Goal: Task Accomplishment & Management: Manage account settings

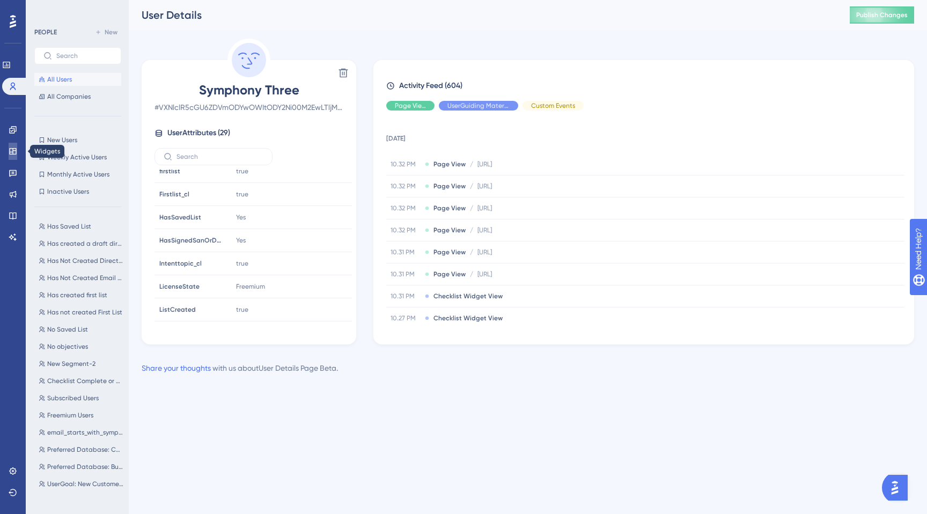
click at [12, 155] on link at bounding box center [13, 151] width 9 height 17
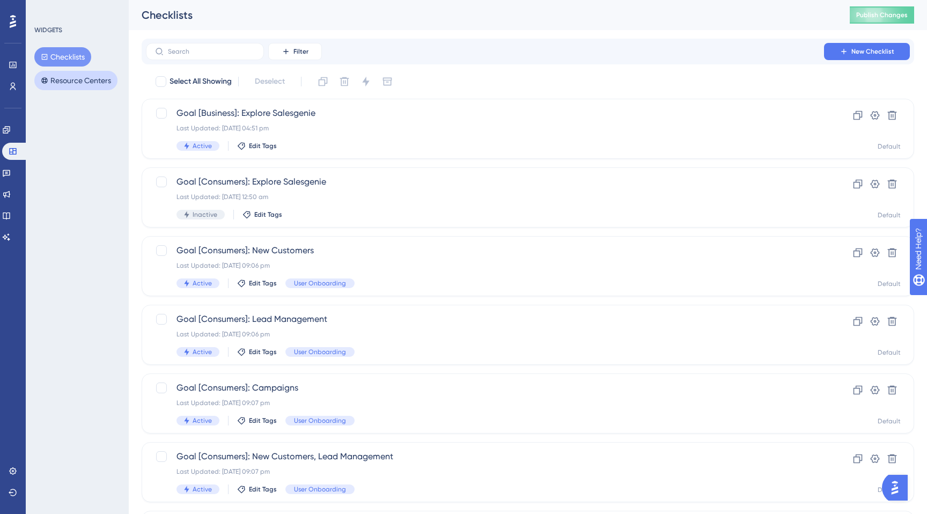
click at [61, 83] on button "Resource Centers" at bounding box center [75, 80] width 83 height 19
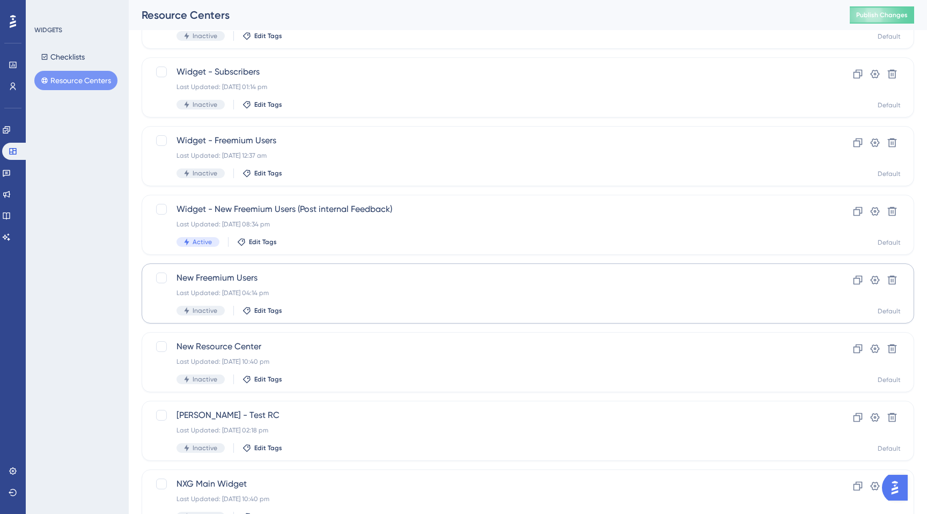
scroll to position [228, 0]
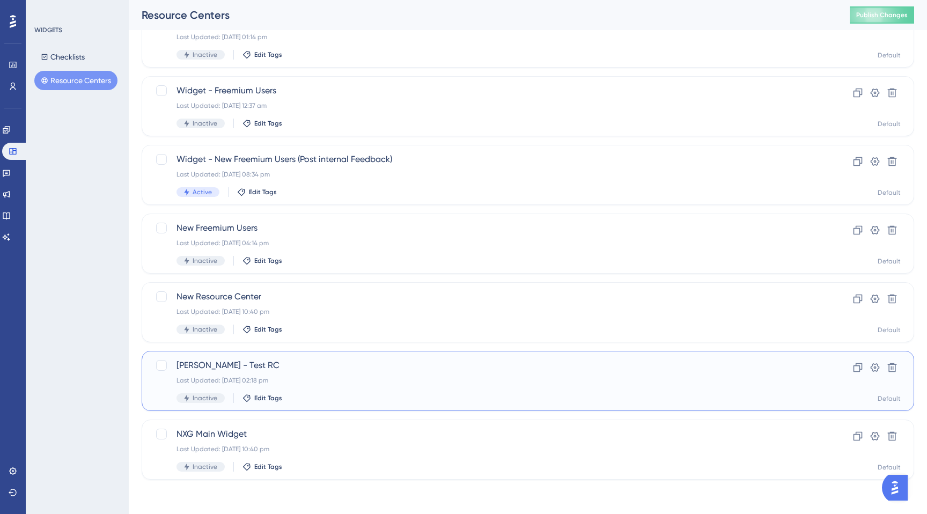
click at [221, 371] on span "[PERSON_NAME] - Test RC" at bounding box center [484, 365] width 617 height 13
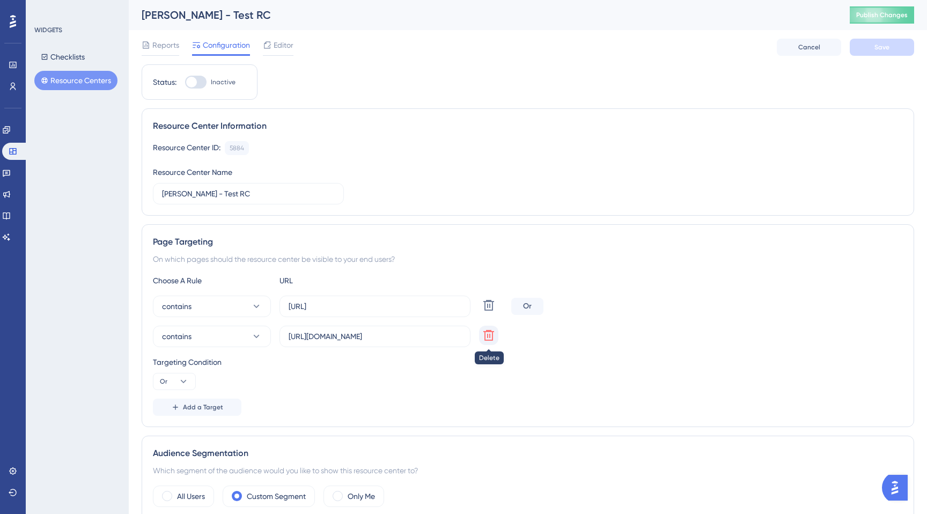
click at [490, 339] on icon at bounding box center [488, 335] width 11 height 11
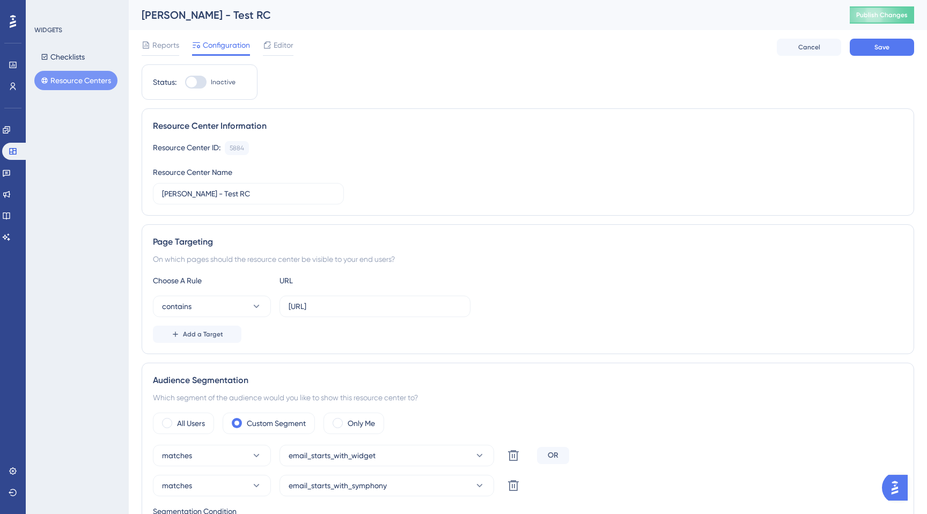
click at [194, 76] on div at bounding box center [195, 82] width 21 height 13
click at [185, 82] on input "Inactive" at bounding box center [184, 82] width 1 height 1
checkbox input "true"
click at [880, 54] on button "Save" at bounding box center [881, 47] width 64 height 17
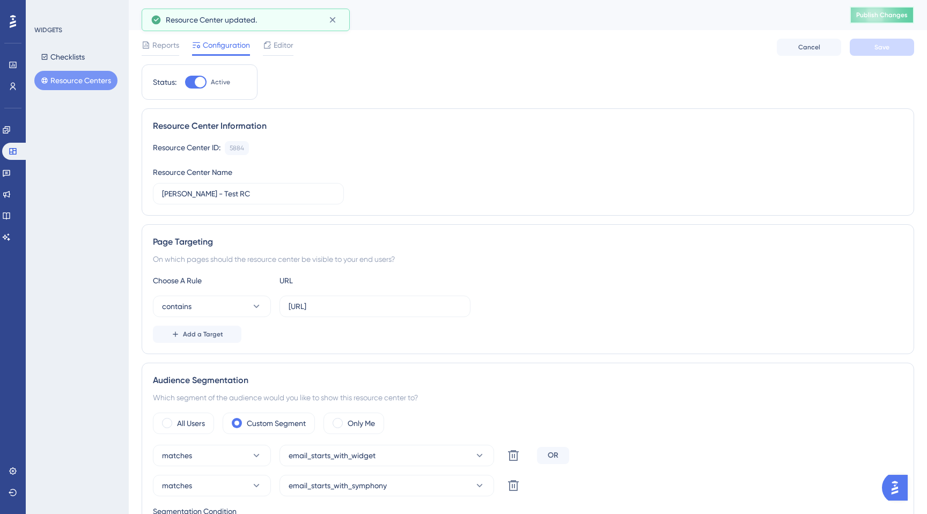
click at [876, 19] on span "Publish Changes" at bounding box center [881, 15] width 51 height 9
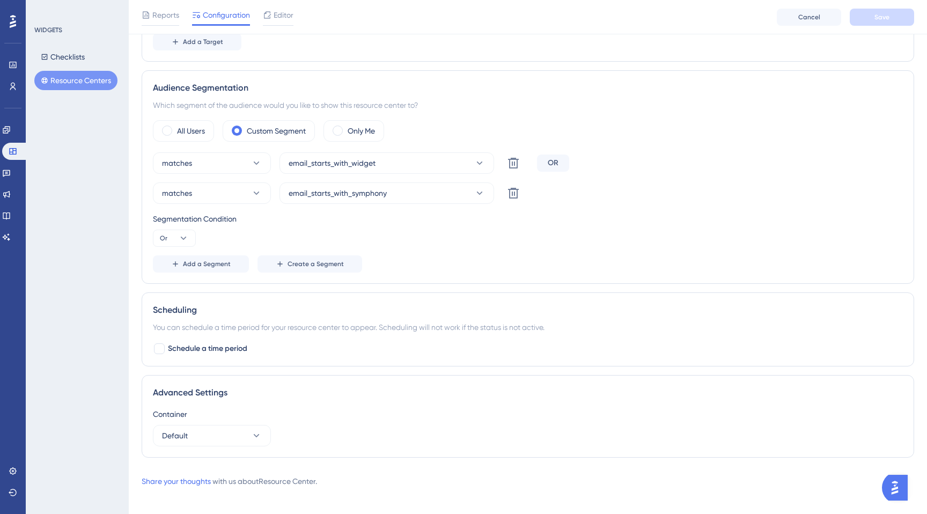
scroll to position [305, 0]
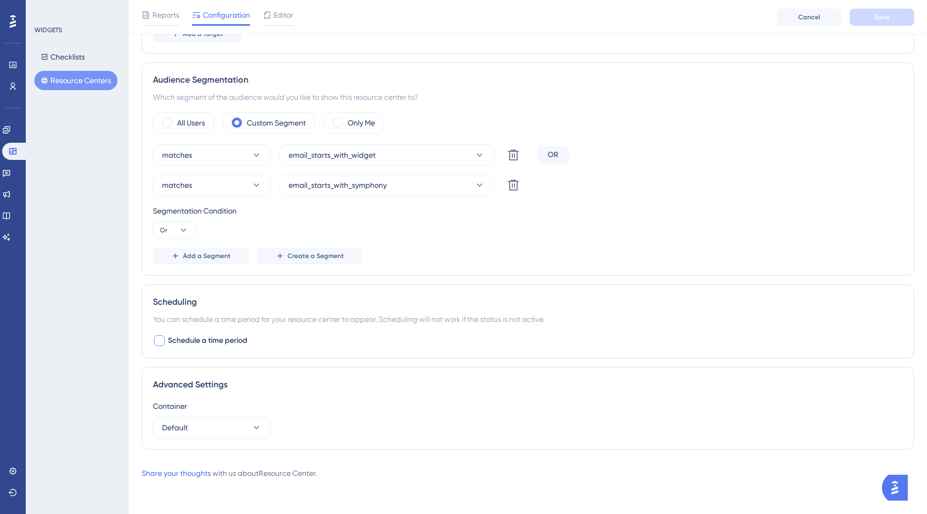
click at [154, 346] on div at bounding box center [159, 340] width 13 height 13
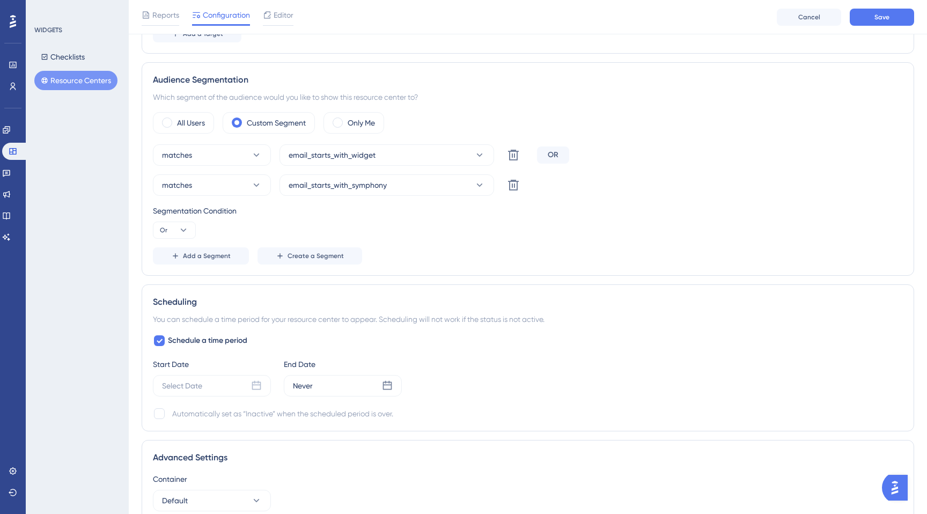
scroll to position [377, 0]
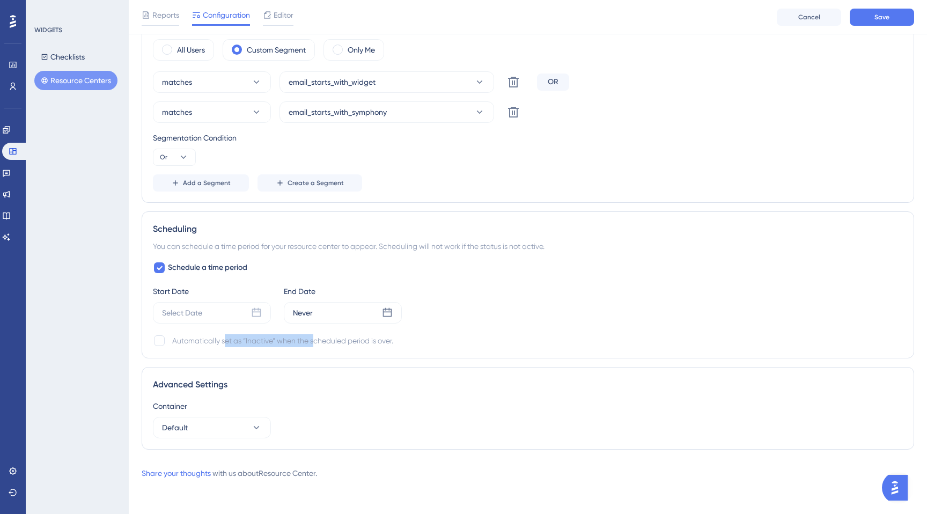
drag, startPoint x: 226, startPoint y: 342, endPoint x: 313, endPoint y: 342, distance: 87.4
click at [313, 342] on div "Automatically set as “Inactive” when the scheduled period is over." at bounding box center [282, 340] width 221 height 13
click at [421, 340] on div "Automatically set as “Inactive” when the scheduled period is over." at bounding box center [528, 340] width 750 height 13
click at [165, 268] on div at bounding box center [159, 267] width 13 height 13
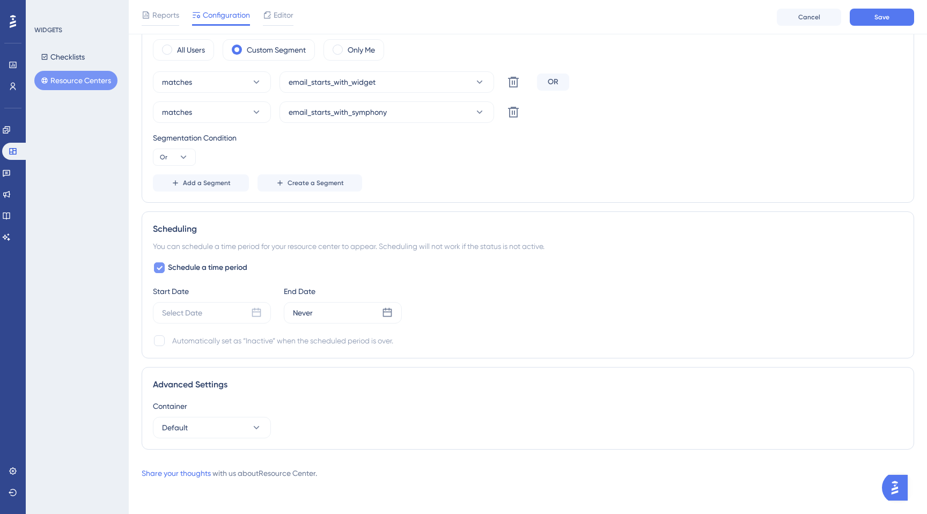
checkbox input "false"
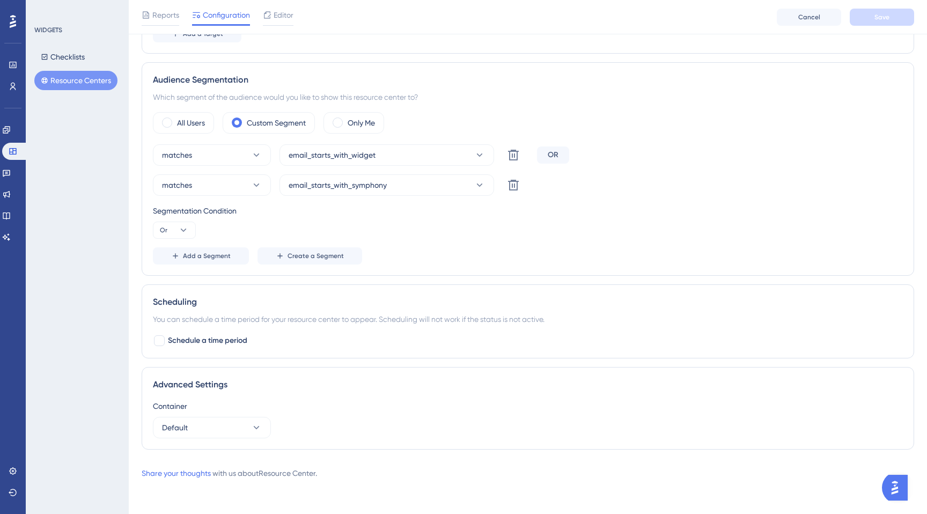
scroll to position [305, 0]
click at [246, 427] on button "Default" at bounding box center [212, 427] width 118 height 21
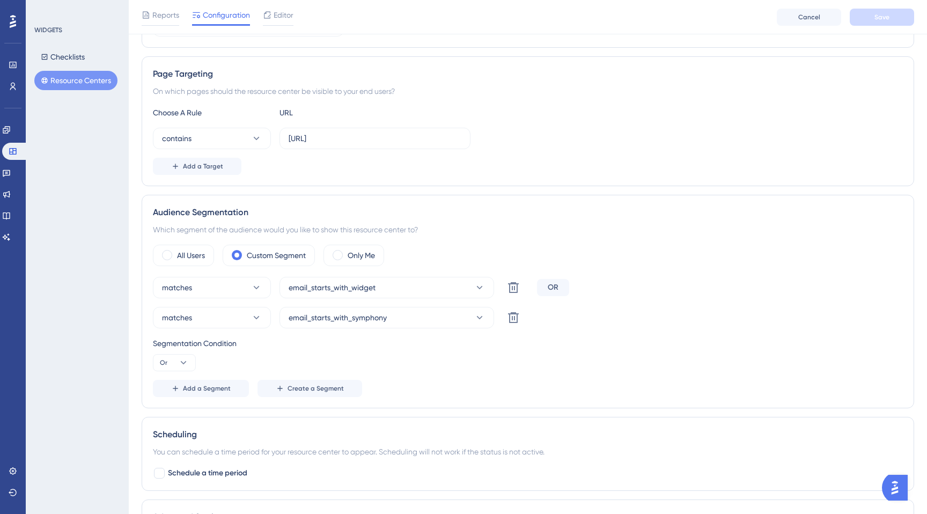
scroll to position [0, 0]
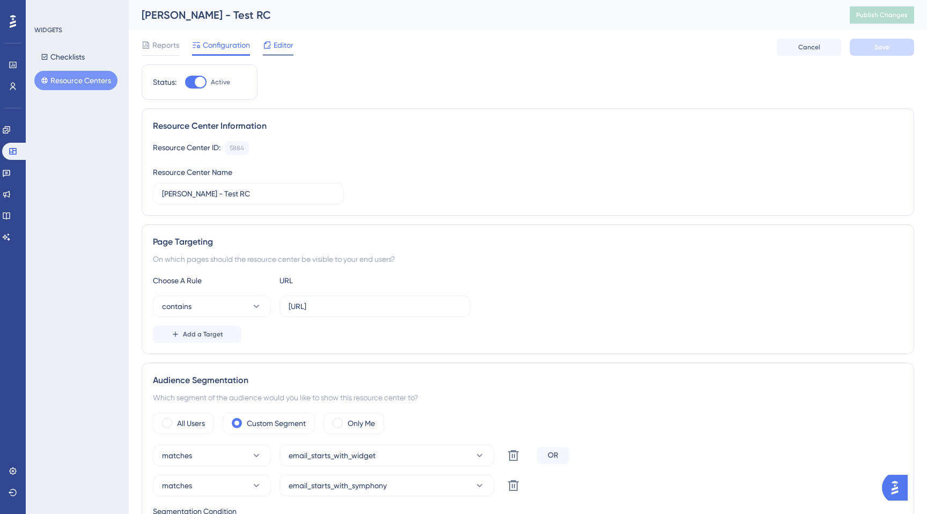
click at [280, 48] on span "Editor" at bounding box center [283, 45] width 20 height 13
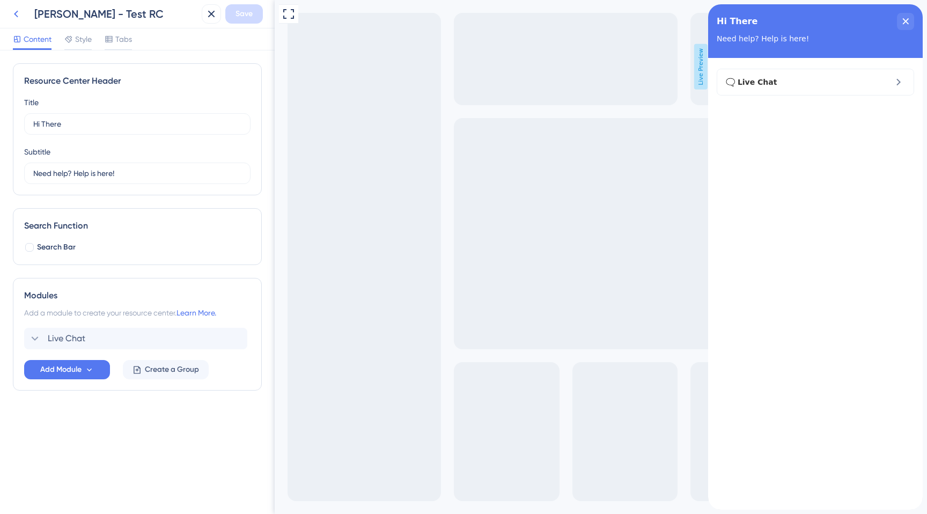
click at [10, 9] on icon at bounding box center [16, 14] width 13 height 13
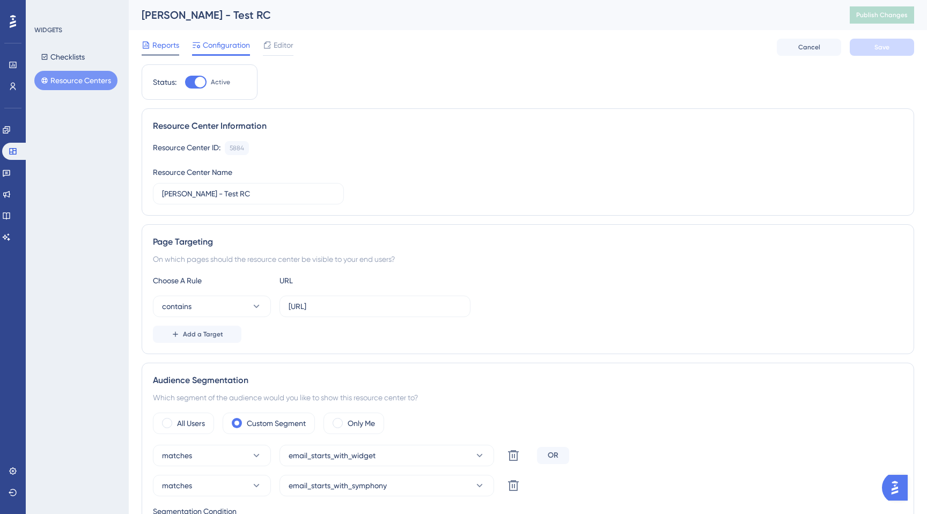
click at [155, 46] on span "Reports" at bounding box center [165, 45] width 27 height 13
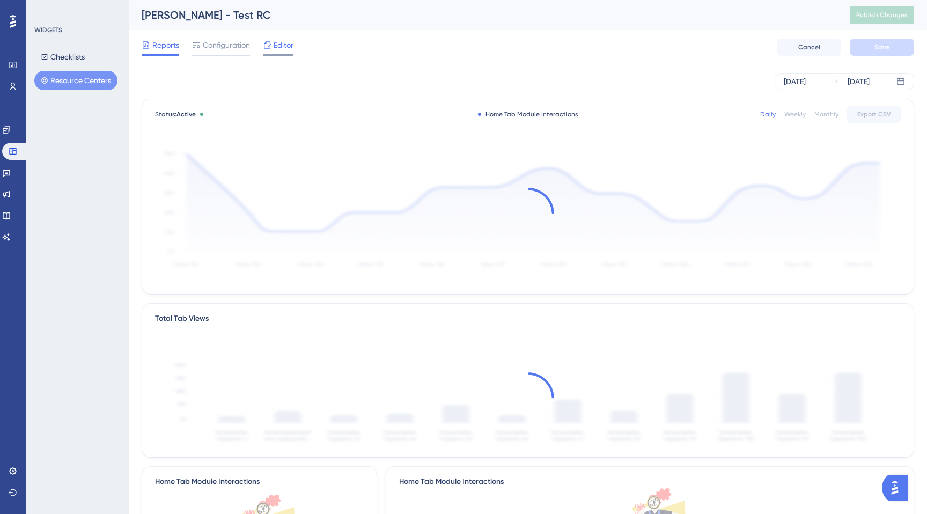
click at [274, 48] on span "Editor" at bounding box center [283, 45] width 20 height 13
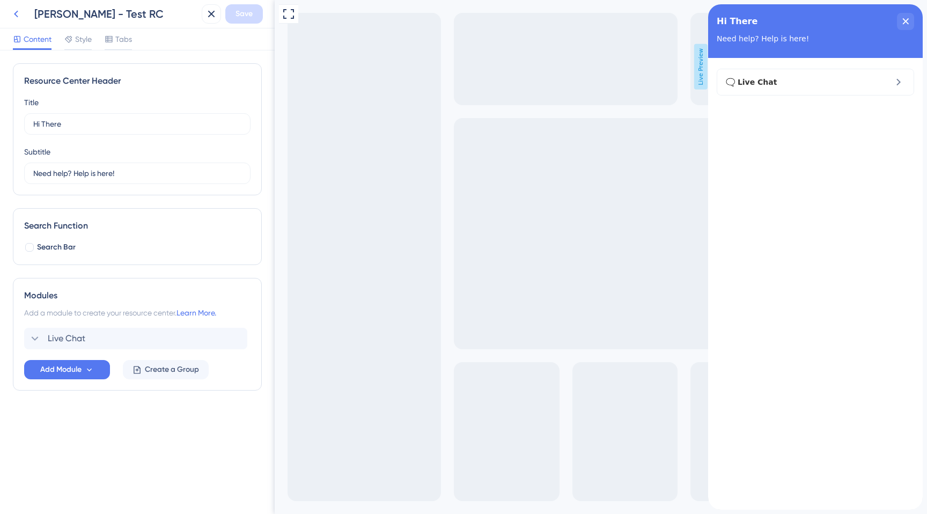
click at [19, 19] on icon at bounding box center [16, 14] width 13 height 13
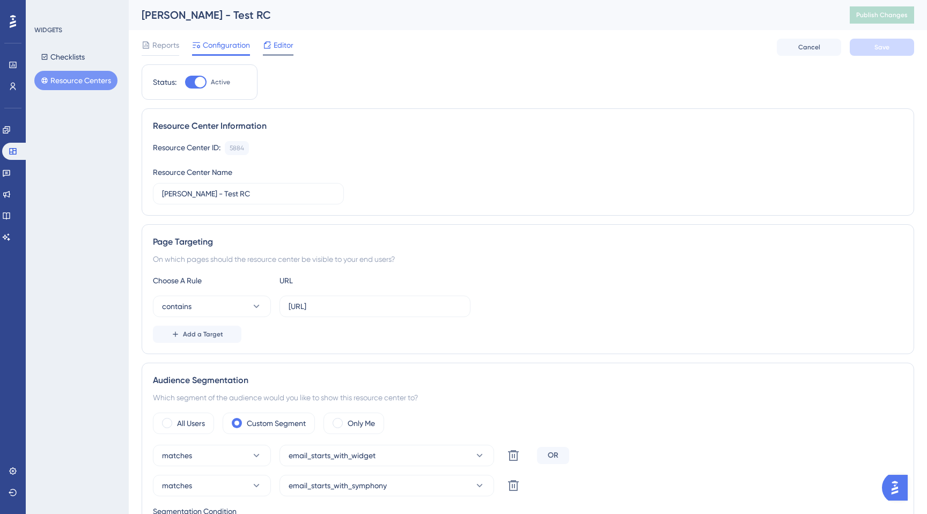
click at [283, 48] on span "Editor" at bounding box center [283, 45] width 20 height 13
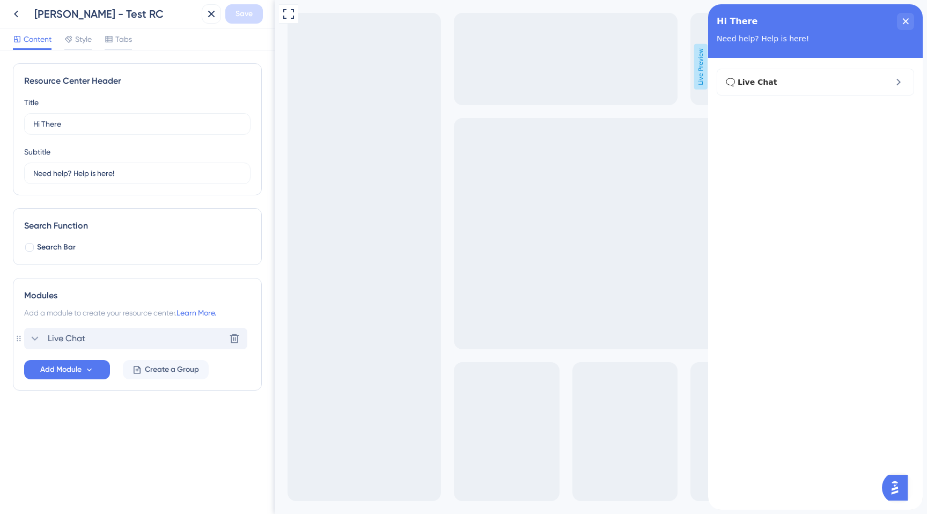
click at [76, 331] on div "Live Chat Delete" at bounding box center [135, 338] width 223 height 21
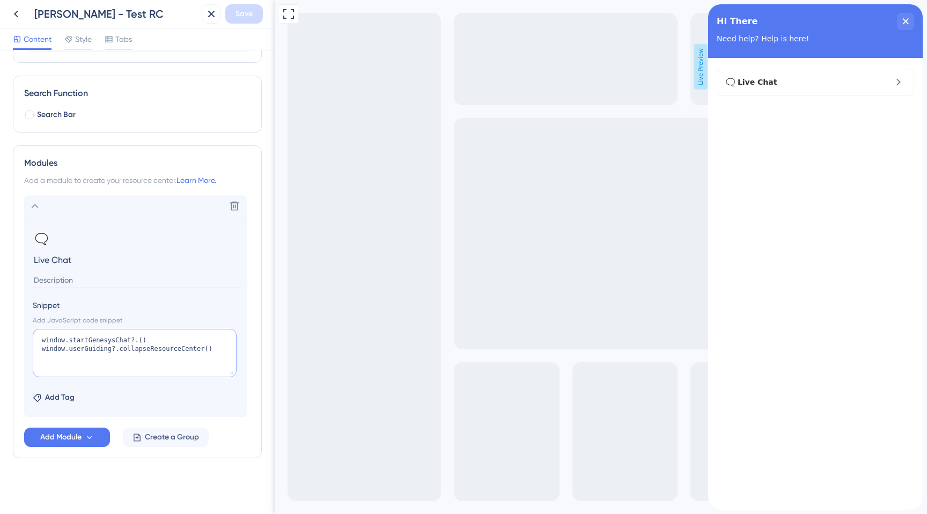
drag, startPoint x: 40, startPoint y: 340, endPoint x: 222, endPoint y: 355, distance: 182.4
click at [223, 356] on textarea "window.startGenesysChat?.() window.userGuiding?.collapseResourceCenter()" at bounding box center [135, 353] width 204 height 48
click at [165, 346] on textarea "window.startGenesysChat?.() window.userGuiding?.collapseResourceCenter()" at bounding box center [135, 353] width 204 height 48
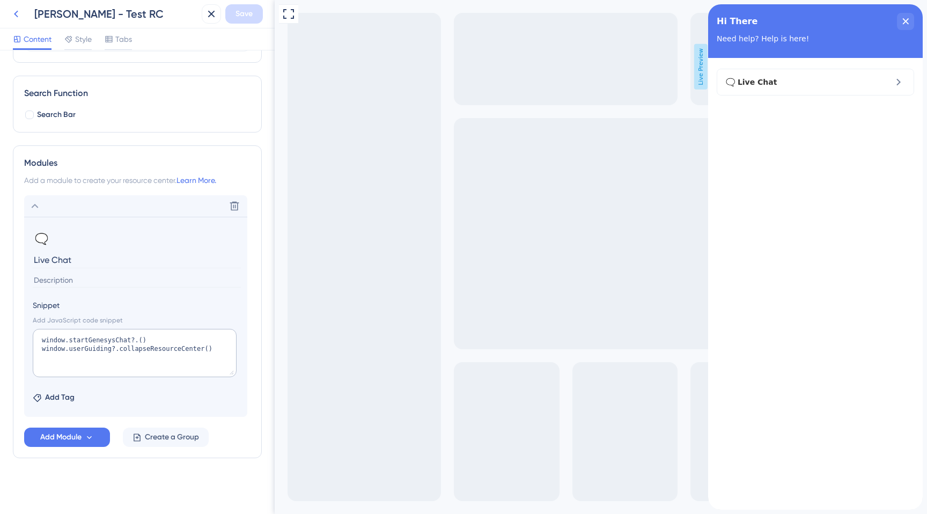
click at [14, 18] on icon at bounding box center [16, 14] width 13 height 13
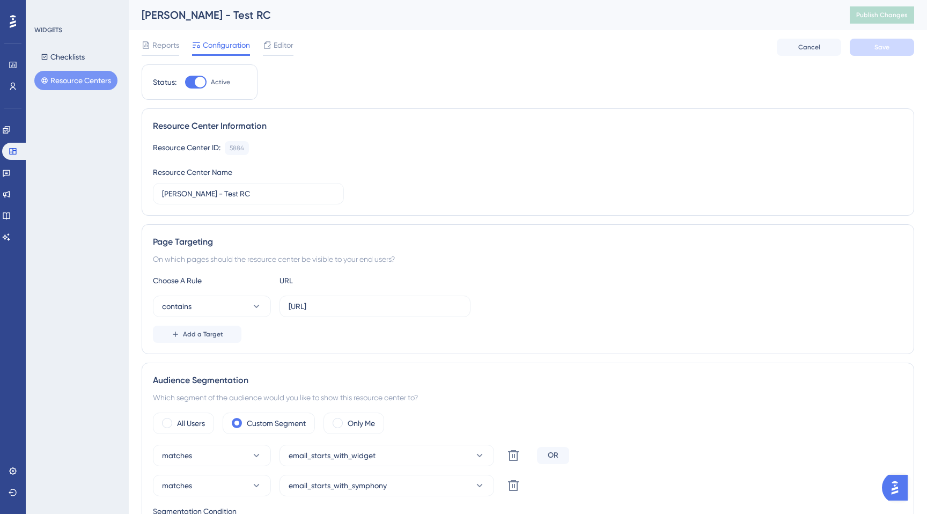
click at [65, 77] on button "Resource Centers" at bounding box center [75, 80] width 83 height 19
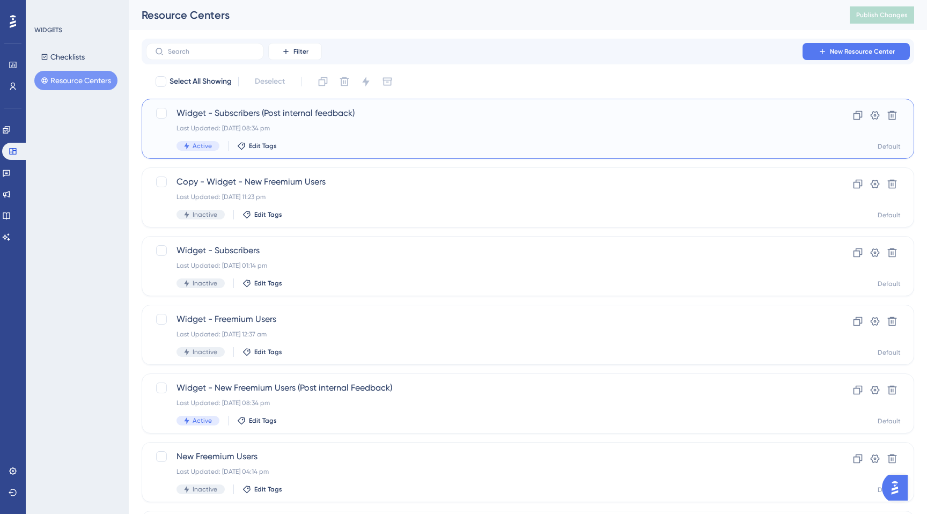
click at [263, 119] on span "Widget - Subscribers (Post internal feedback)" at bounding box center [484, 113] width 617 height 13
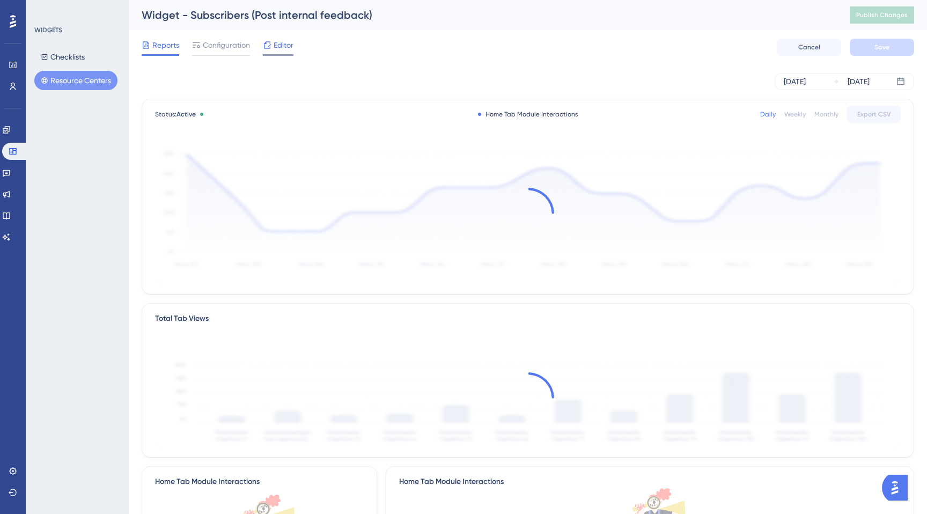
click at [272, 48] on div "Editor" at bounding box center [278, 45] width 31 height 13
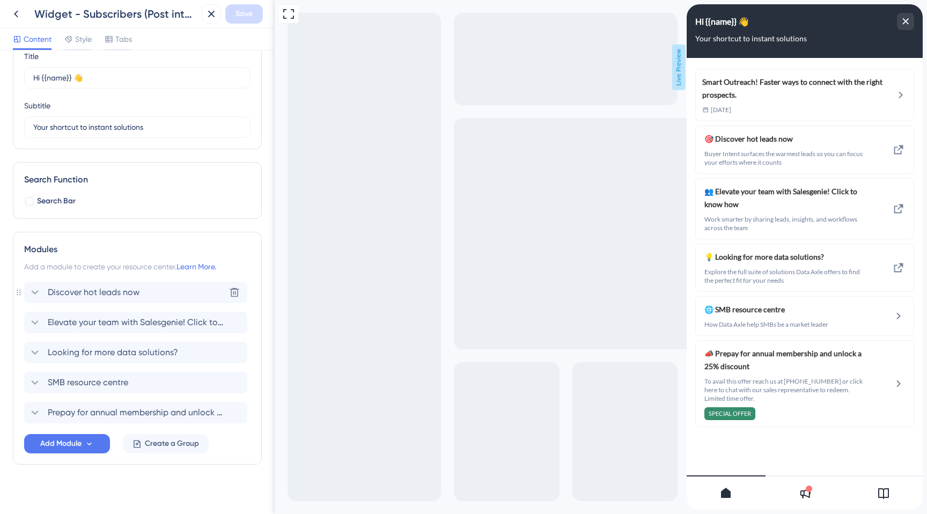
scroll to position [53, 0]
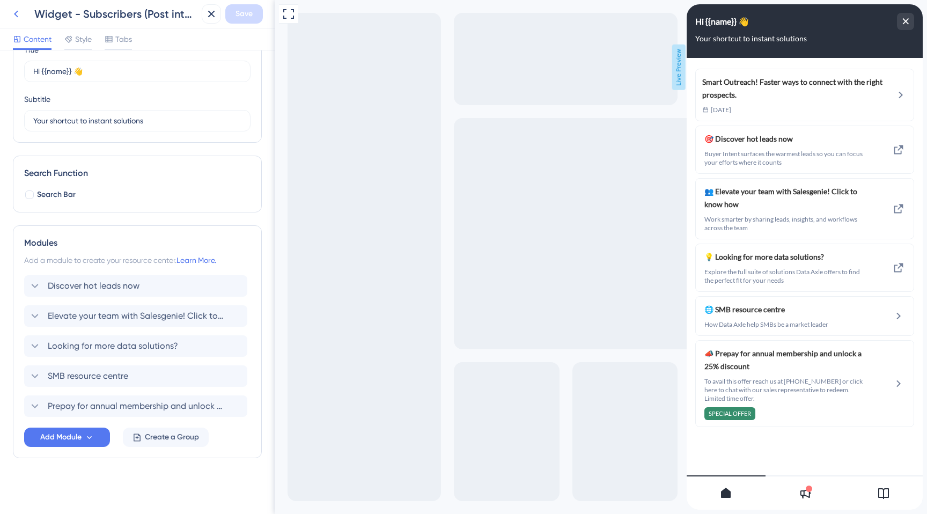
click at [15, 16] on icon at bounding box center [16, 14] width 13 height 13
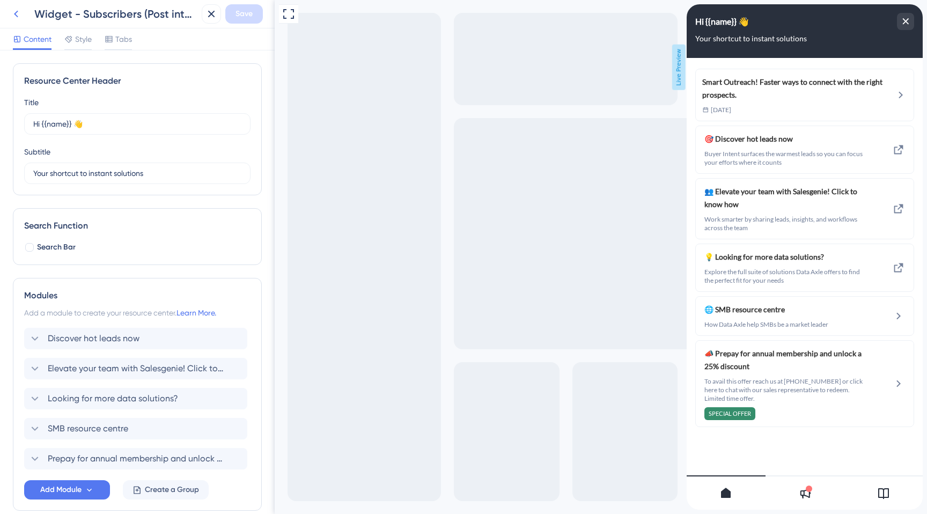
click at [10, 12] on icon at bounding box center [16, 14] width 13 height 13
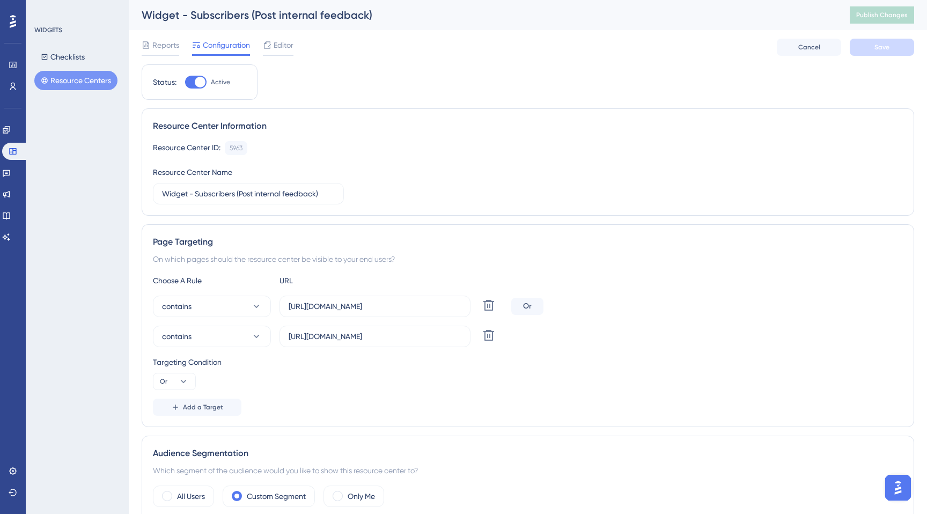
click at [68, 82] on button "Resource Centers" at bounding box center [75, 80] width 83 height 19
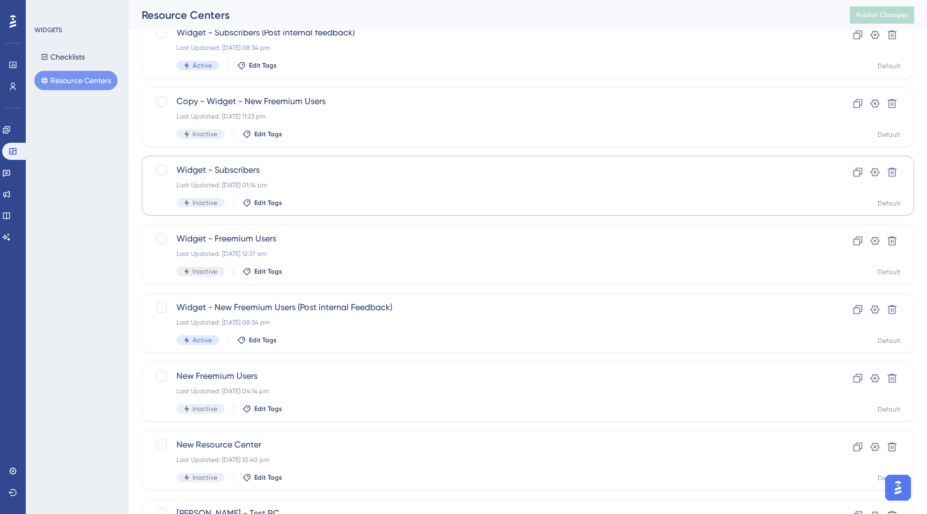
scroll to position [87, 0]
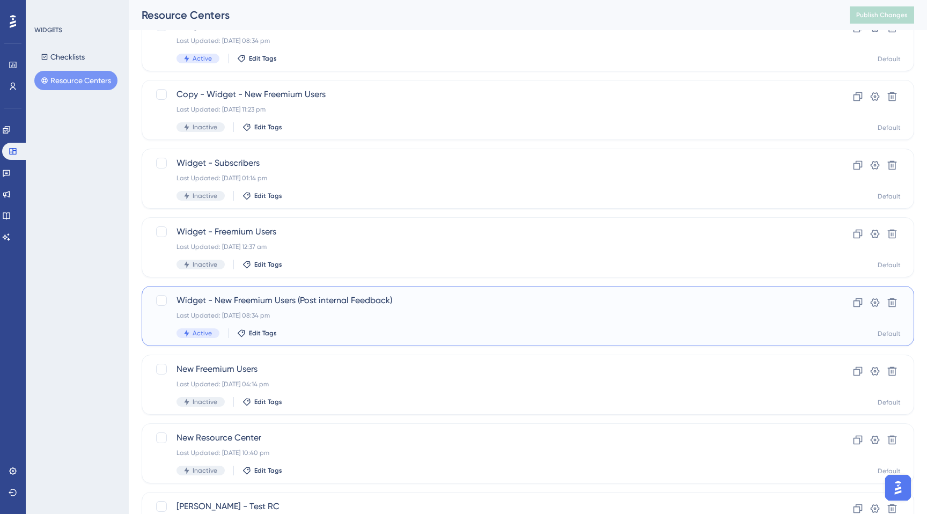
click at [257, 305] on span "Widget - New Freemium Users (Post internal Feedback)" at bounding box center [484, 300] width 617 height 13
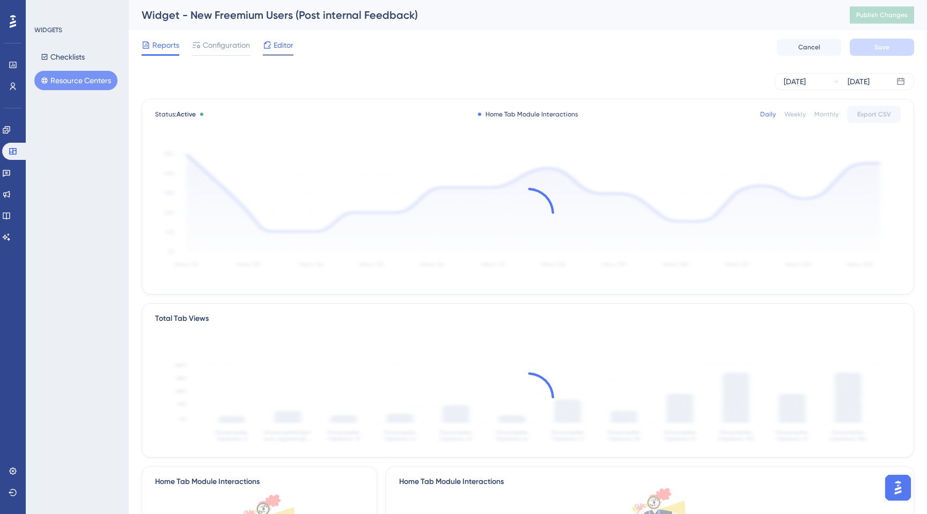
click at [277, 46] on span "Editor" at bounding box center [283, 45] width 20 height 13
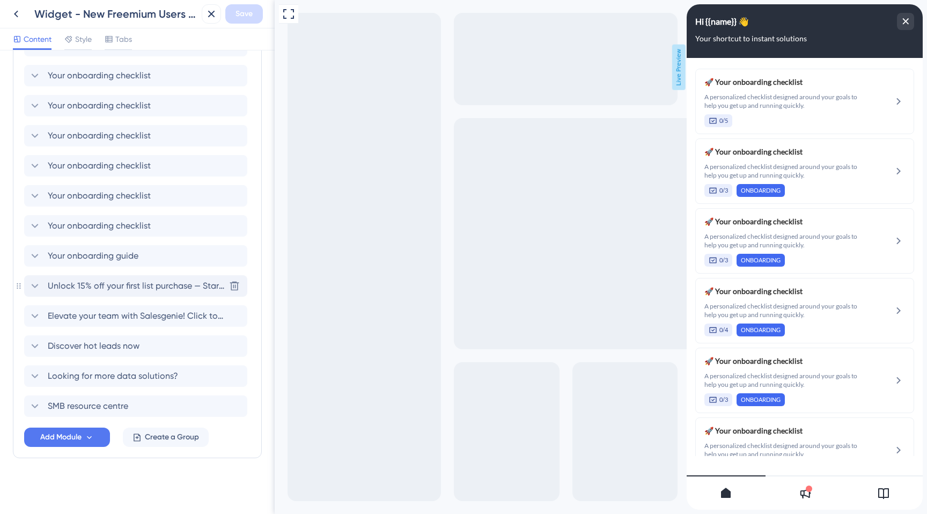
click at [98, 289] on span "Unlock 15% off your first list purchase — Start growing smarter [DATE]!" at bounding box center [136, 285] width 177 height 13
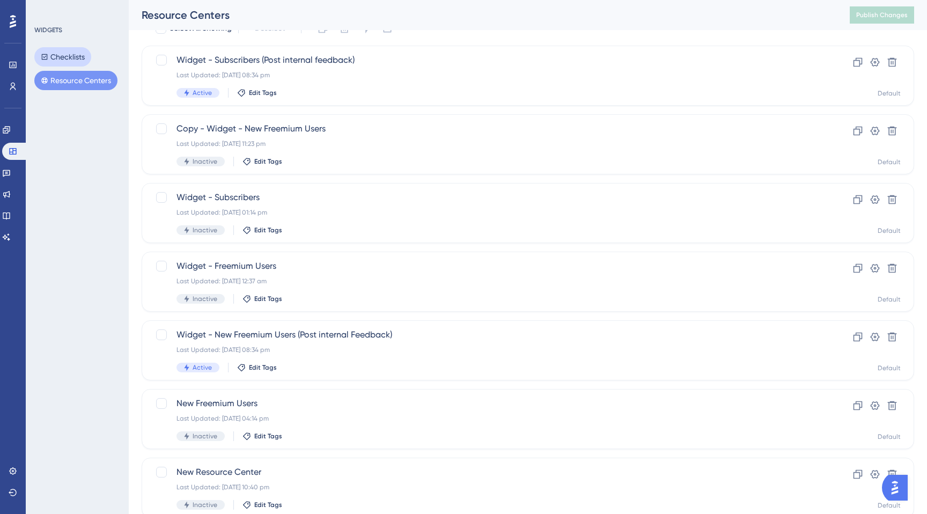
click at [59, 55] on button "Checklists" at bounding box center [62, 56] width 57 height 19
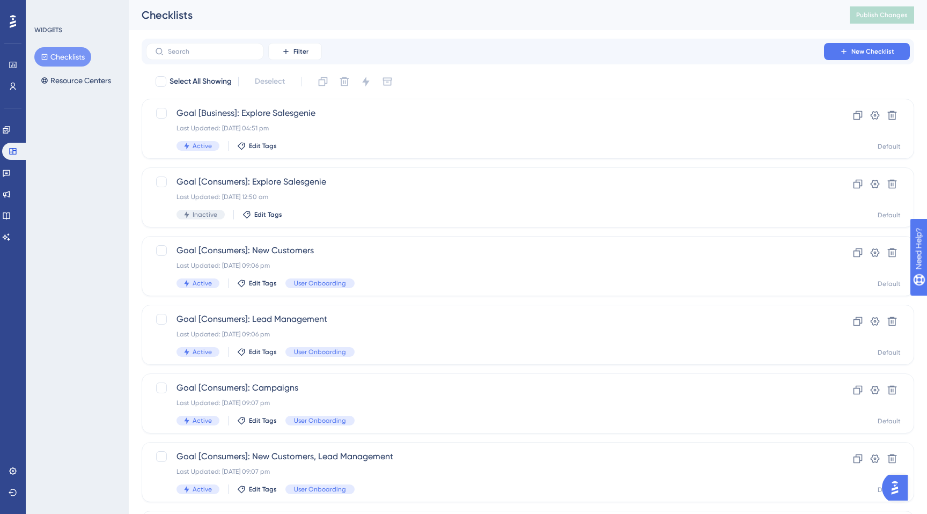
click at [218, 60] on div "Filter New Checklist" at bounding box center [528, 52] width 772 height 26
click at [215, 54] on input "text" at bounding box center [211, 52] width 87 height 8
type input "te"
checkbox input "true"
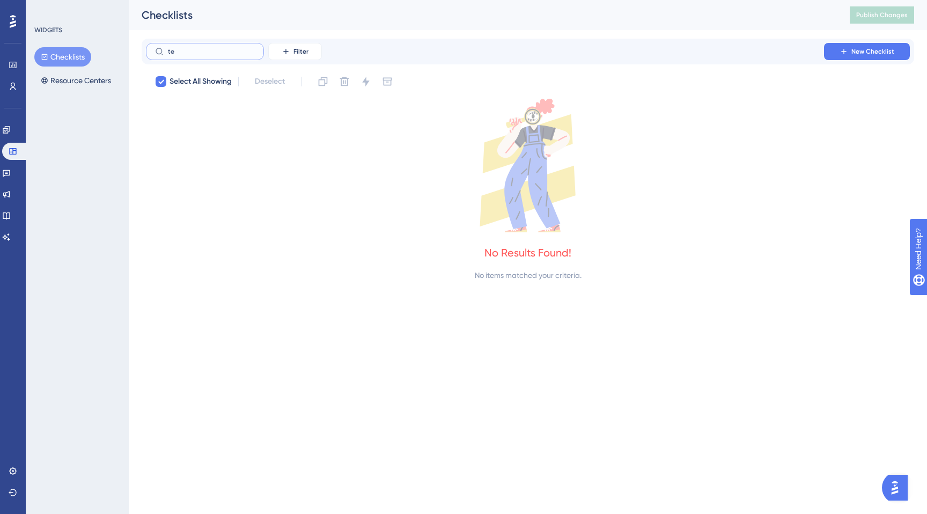
type input "t"
checkbox input "false"
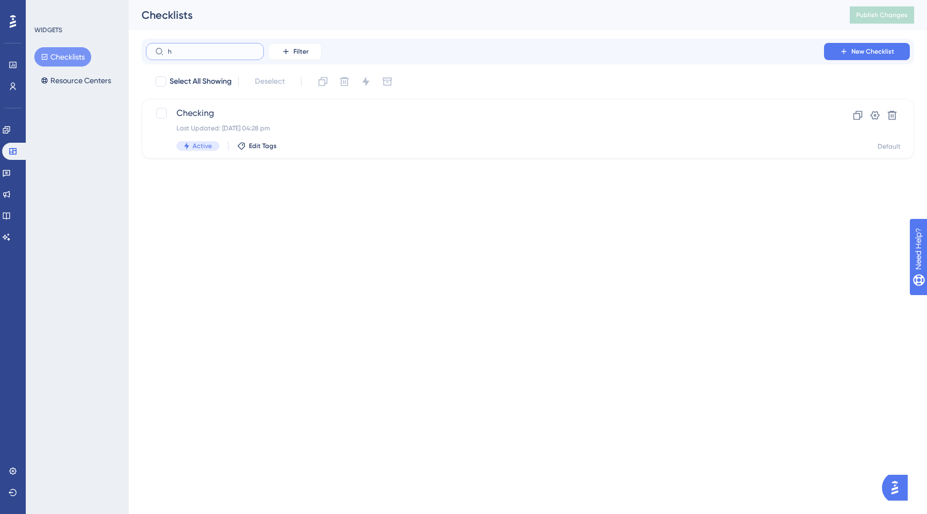
type input "hk"
checkbox input "true"
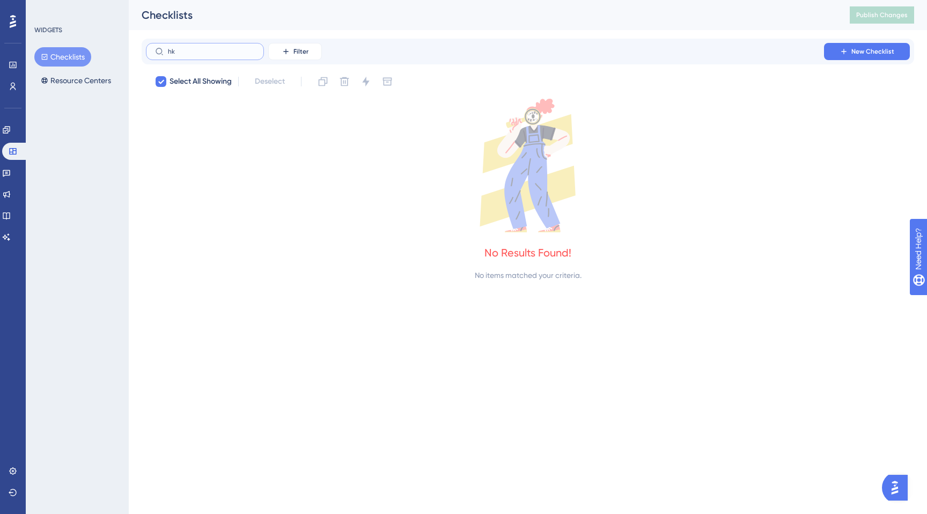
type input "h"
checkbox input "false"
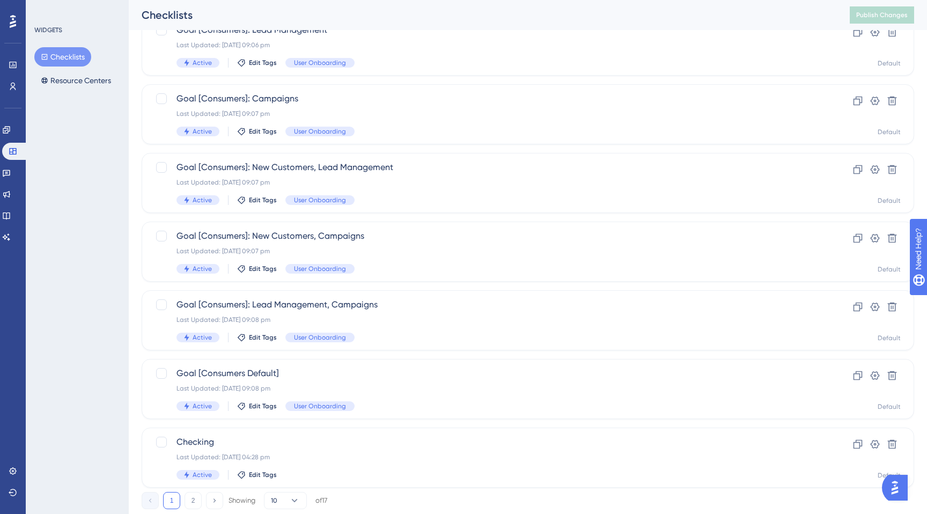
scroll to position [319, 0]
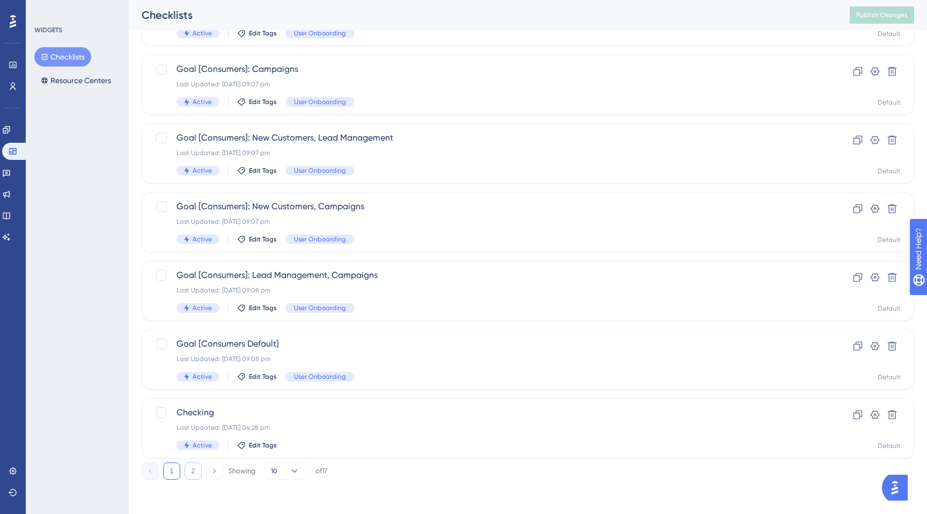
click at [194, 478] on button "2" at bounding box center [192, 470] width 17 height 17
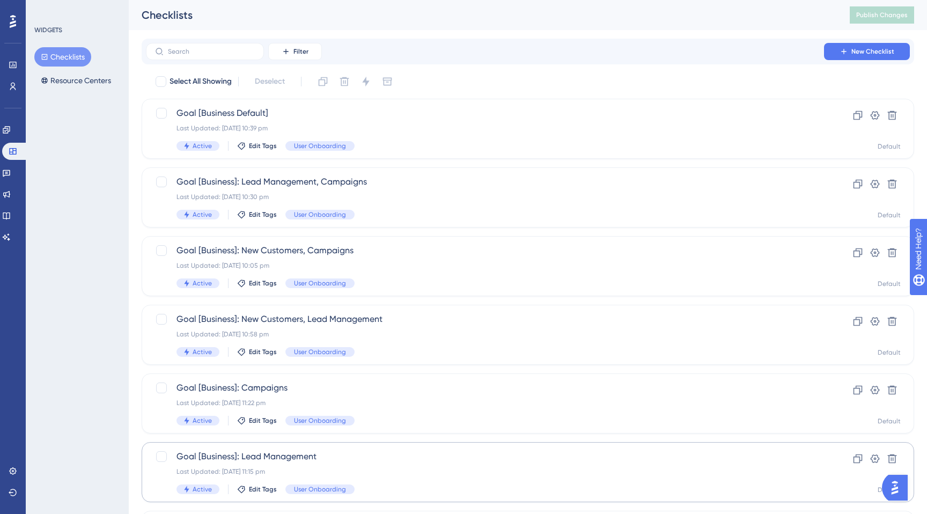
scroll to position [113, 0]
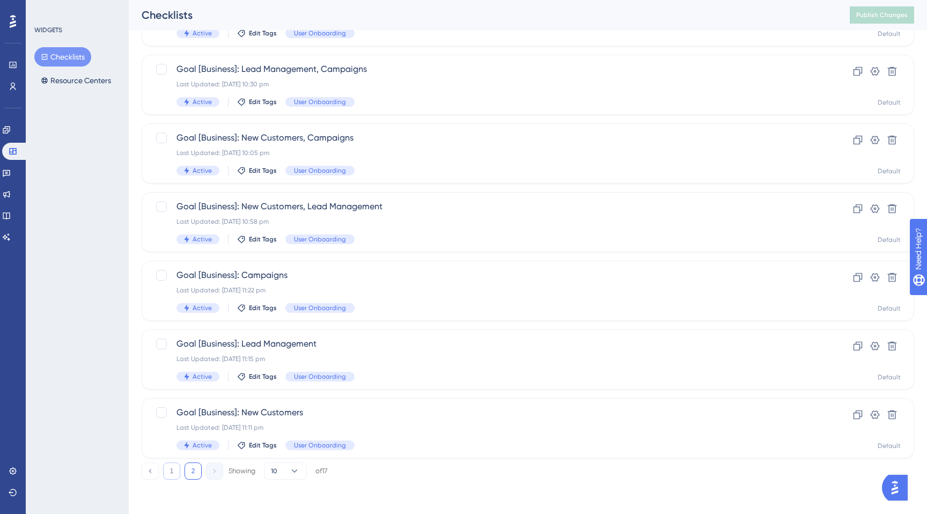
click at [171, 473] on button "1" at bounding box center [171, 470] width 17 height 17
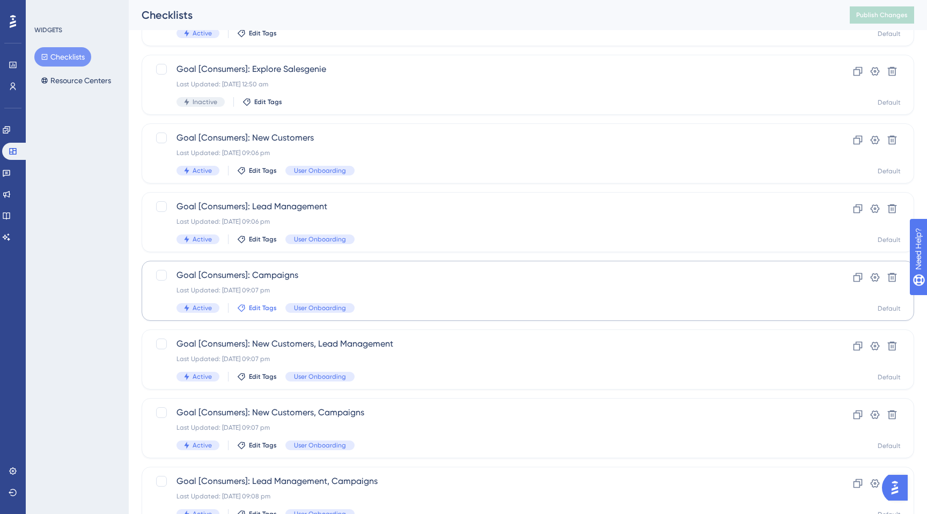
scroll to position [319, 0]
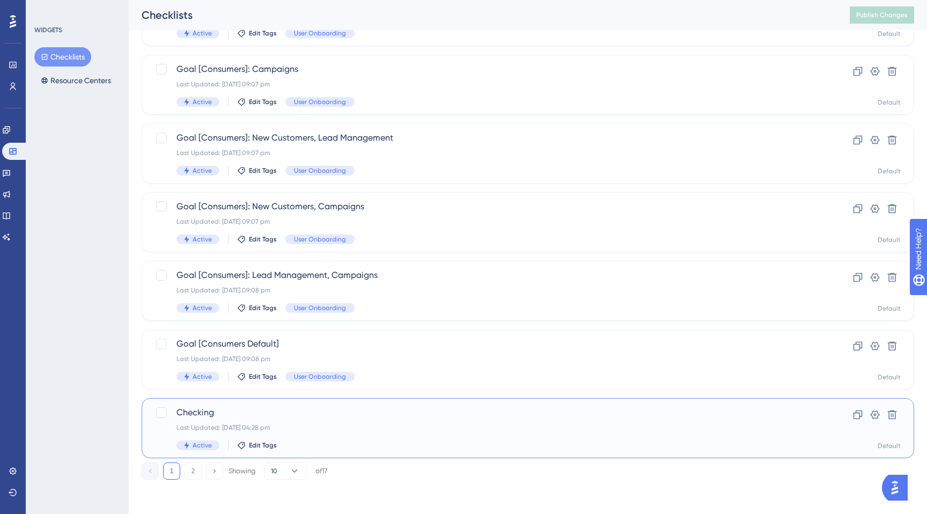
click at [211, 415] on span "Checking" at bounding box center [484, 412] width 617 height 13
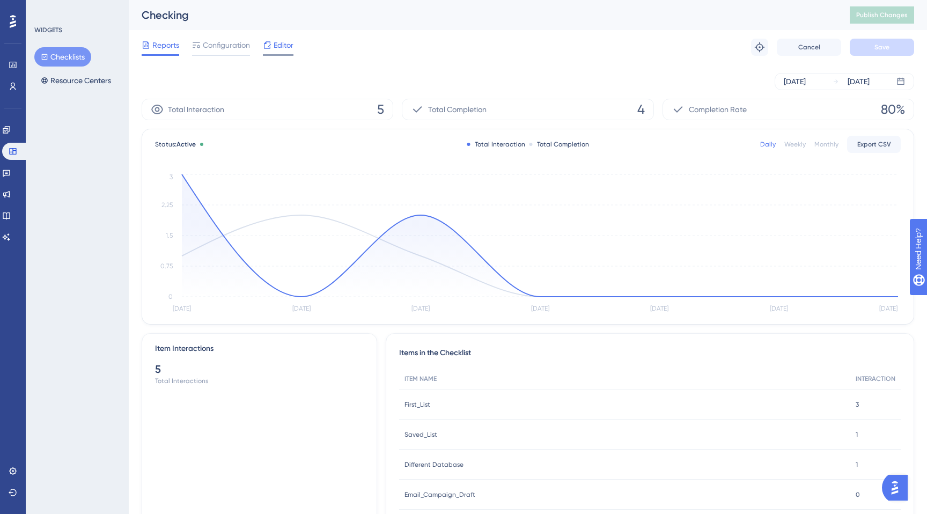
click at [272, 49] on div "Editor" at bounding box center [278, 45] width 31 height 13
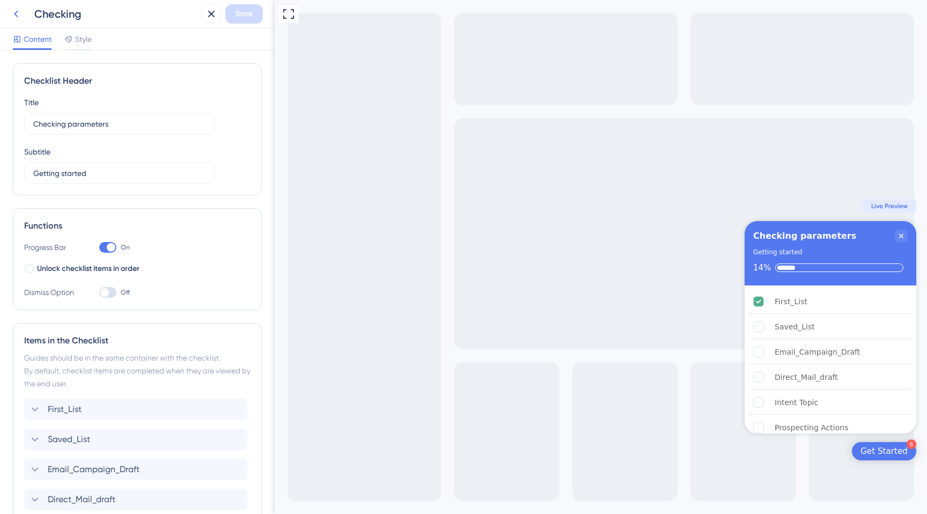
click at [18, 16] on icon at bounding box center [16, 14] width 4 height 7
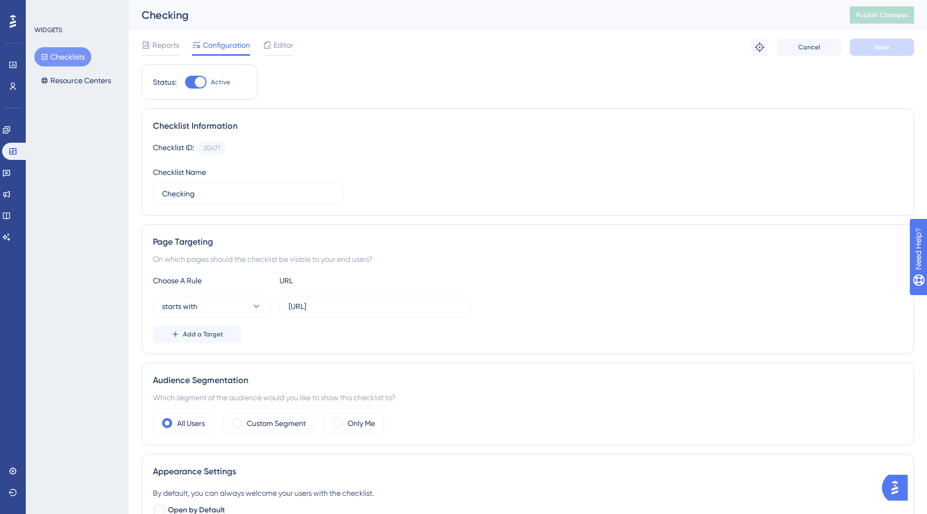
click at [208, 87] on label "Active" at bounding box center [207, 82] width 45 height 13
click at [185, 83] on input "Active" at bounding box center [184, 82] width 1 height 1
checkbox input "false"
click at [872, 49] on button "Save" at bounding box center [881, 47] width 64 height 17
click at [883, 18] on button "Publish Changes" at bounding box center [881, 14] width 64 height 17
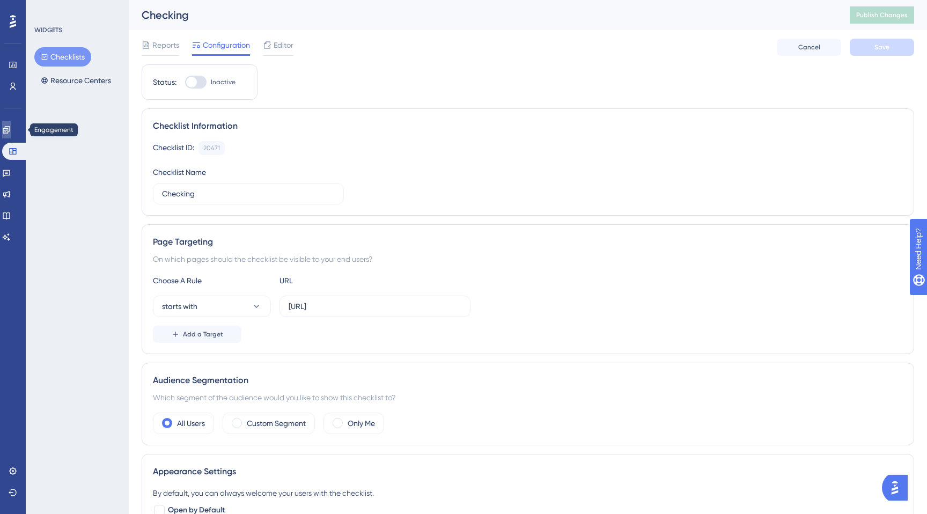
click at [8, 131] on link at bounding box center [6, 129] width 9 height 17
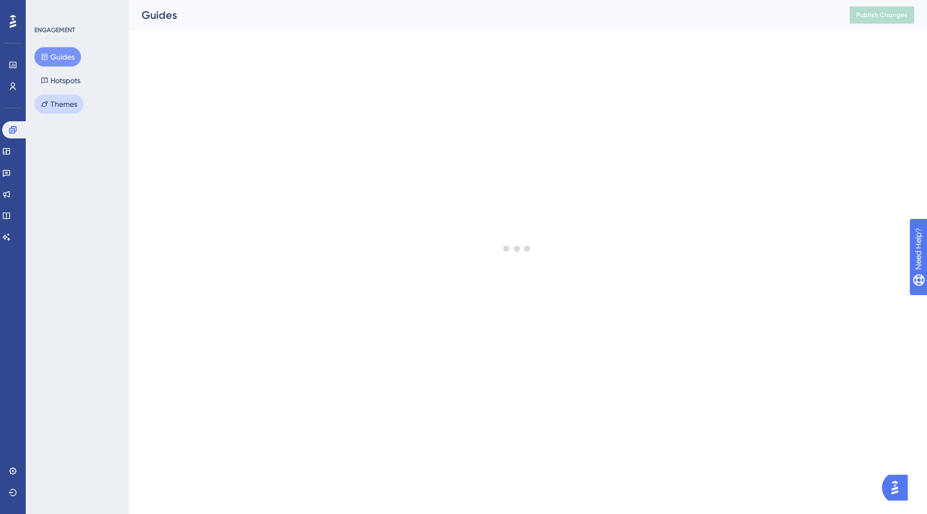
click at [60, 97] on button "Themes" at bounding box center [58, 103] width 49 height 19
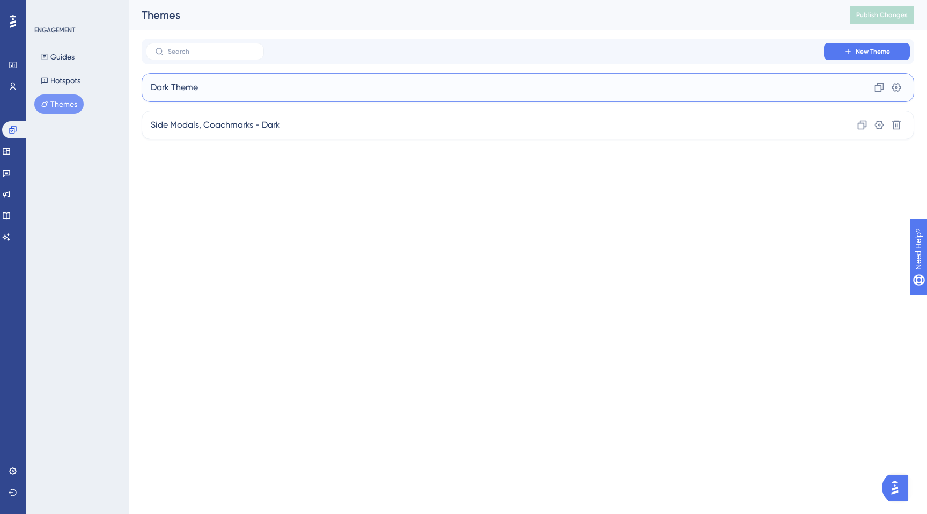
click at [170, 85] on span "Dark Theme" at bounding box center [174, 87] width 47 height 13
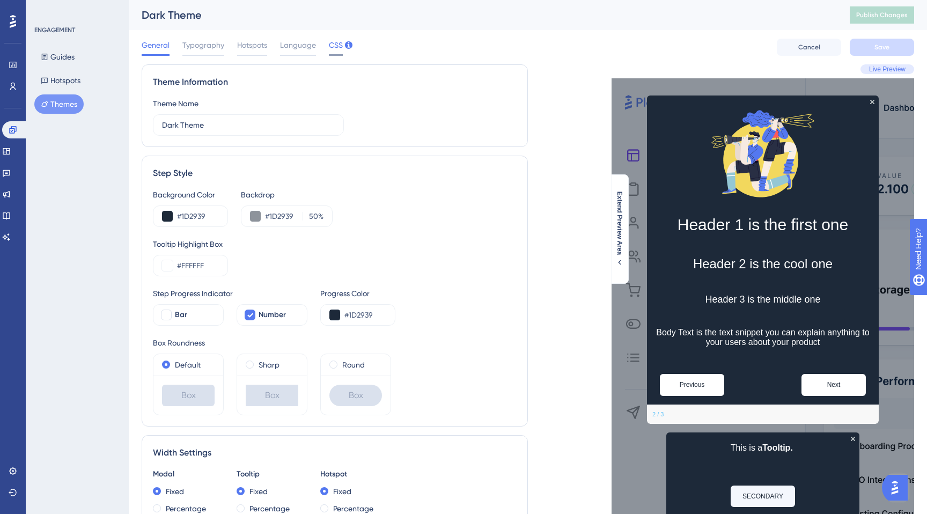
click at [329, 46] on span "CSS" at bounding box center [336, 45] width 14 height 13
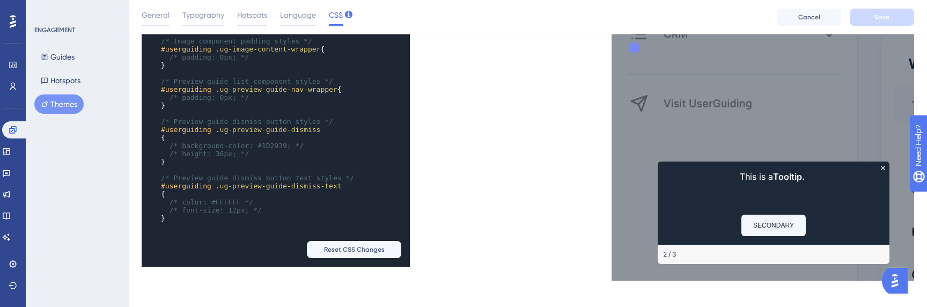
scroll to position [410, 0]
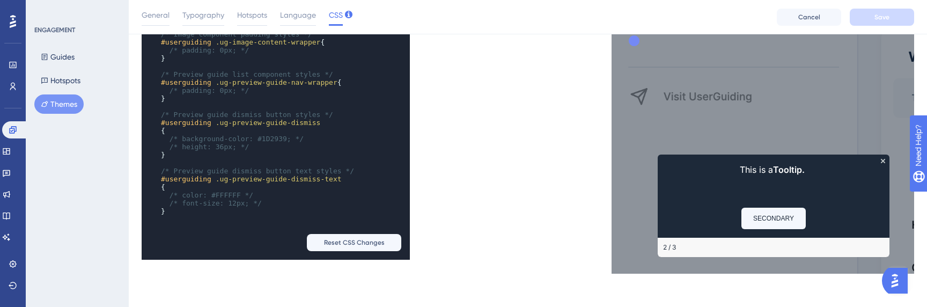
click at [179, 207] on pre "}" at bounding box center [265, 211] width 213 height 8
paste textarea "Code editor"
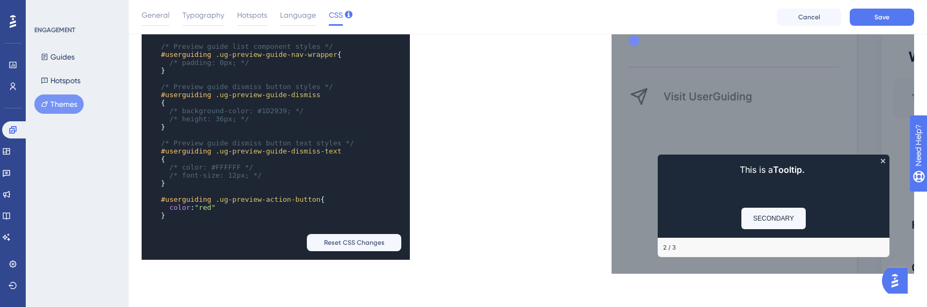
click at [239, 220] on pre "​" at bounding box center [265, 223] width 213 height 8
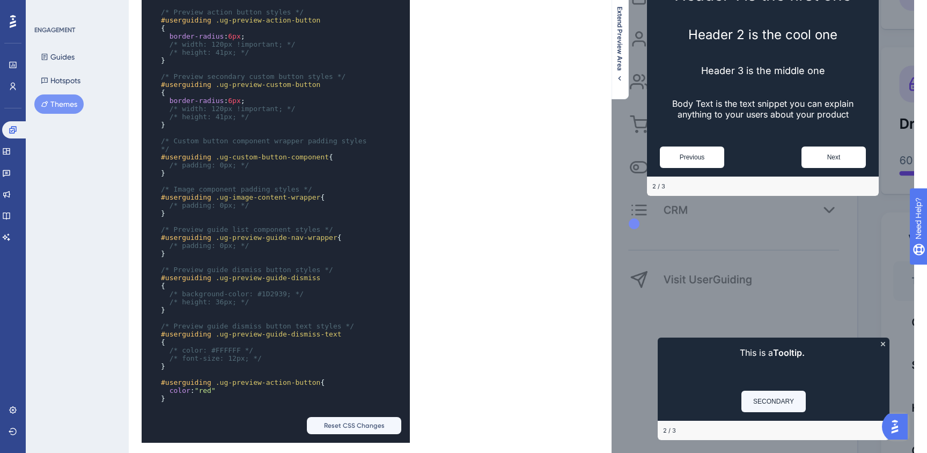
scroll to position [265, 0]
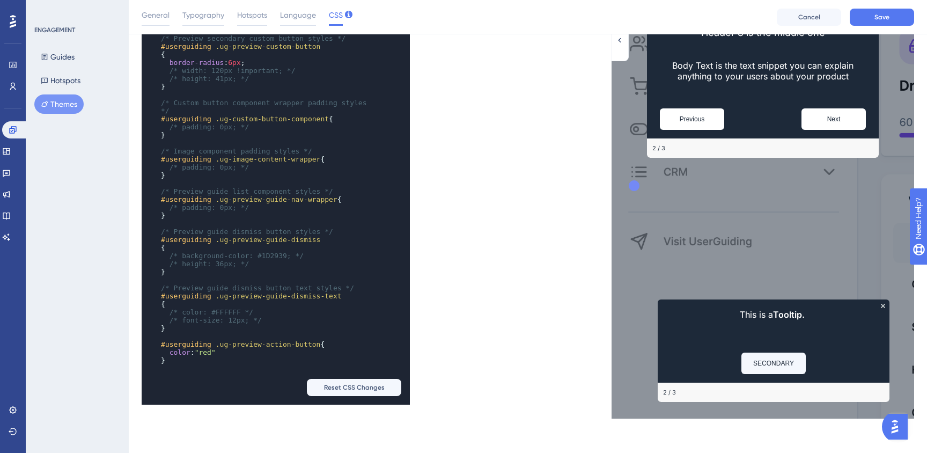
click at [236, 62] on span "6px" at bounding box center [234, 62] width 12 height 8
type textarea "color:"red""
drag, startPoint x: 169, startPoint y: 357, endPoint x: 219, endPoint y: 357, distance: 49.3
click at [219, 357] on pre "color : "red"" at bounding box center [265, 355] width 213 height 8
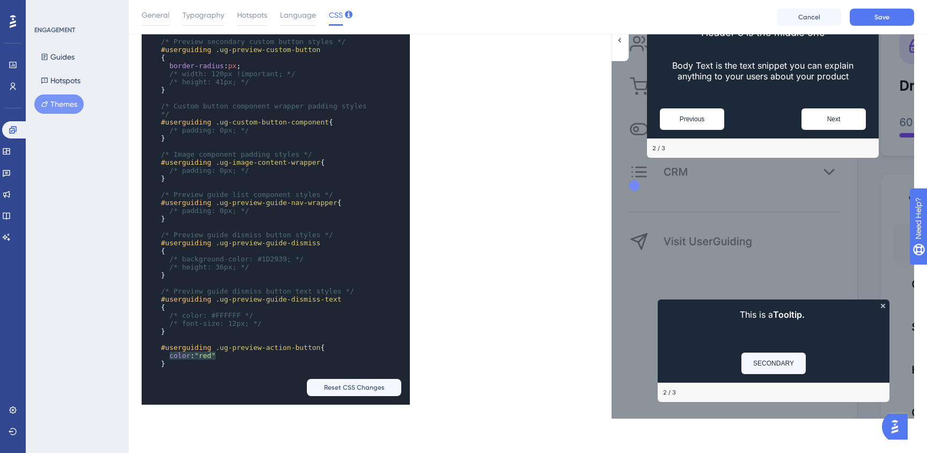
click at [256, 67] on pre "border-radius : px ;" at bounding box center [265, 66] width 213 height 8
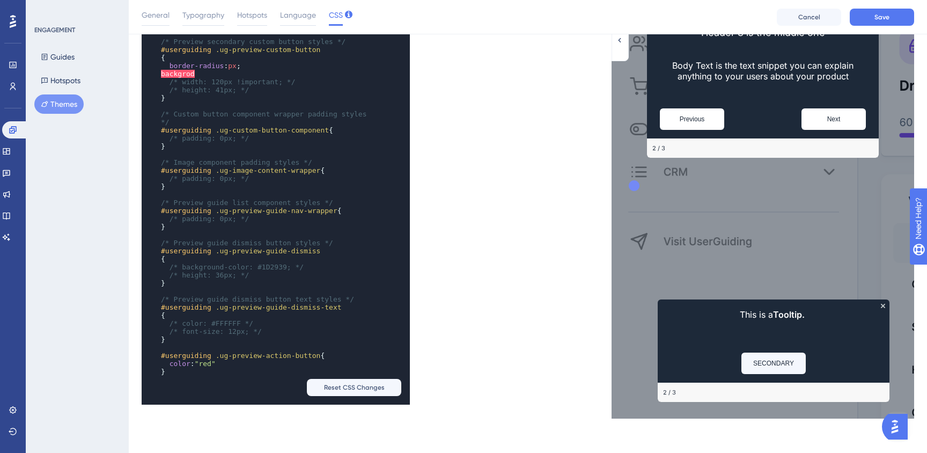
type textarea "backgrod"
click at [179, 77] on pre "​" at bounding box center [265, 74] width 213 height 8
click at [172, 75] on pre "​" at bounding box center [265, 74] width 213 height 8
click at [249, 108] on pre "​" at bounding box center [265, 106] width 213 height 8
click at [269, 265] on span "/* background-color: #1D2939; */" at bounding box center [236, 267] width 134 height 8
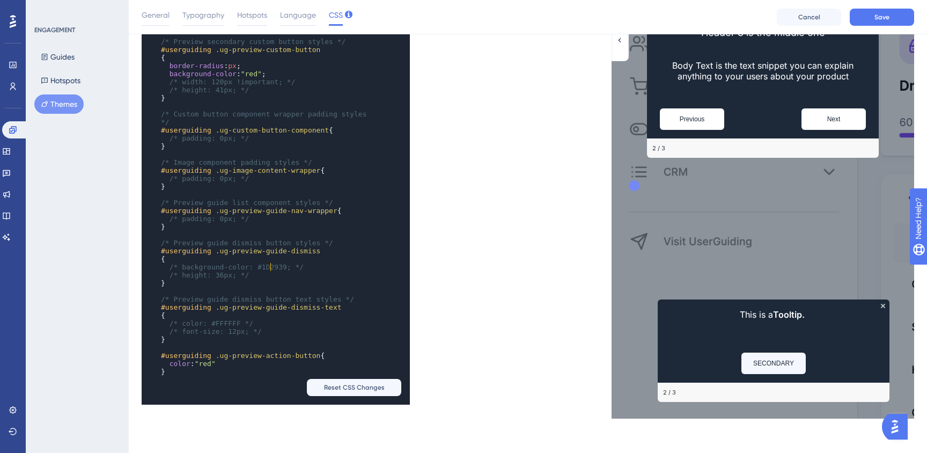
type textarea "1D2939"
click at [269, 265] on span "/* background-color: #1D2939; */" at bounding box center [236, 267] width 134 height 8
click at [250, 73] on span ""red"" at bounding box center [251, 74] width 21 height 8
type textarea "red"
click at [250, 73] on span ""red"" at bounding box center [251, 74] width 21 height 8
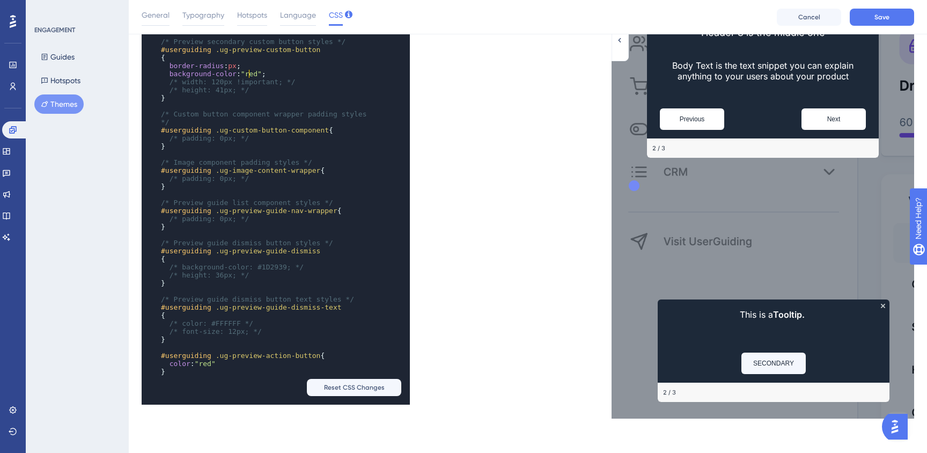
paste textarea "Code editor"
click at [206, 71] on span "background-color" at bounding box center [202, 74] width 67 height 8
type textarea "background-"
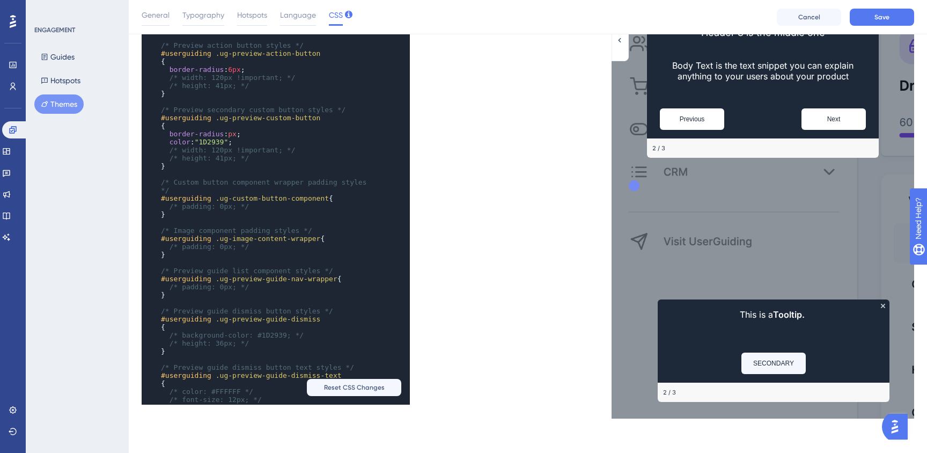
scroll to position [1030, 0]
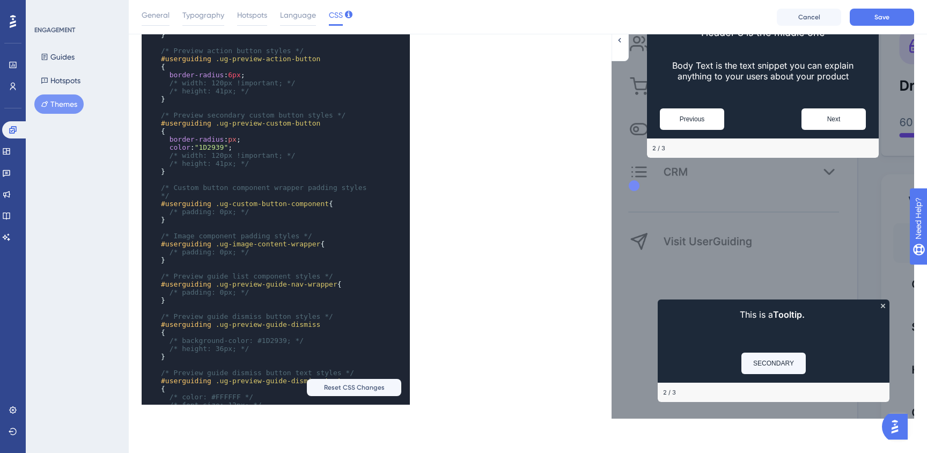
click at [203, 165] on span "/* height: 41px; */" at bounding box center [209, 163] width 80 height 8
click at [219, 155] on span "/* width: 120px !important; */" at bounding box center [232, 155] width 126 height 8
click at [228, 176] on pre "​" at bounding box center [265, 179] width 213 height 8
click at [201, 162] on span "/* height: 41px; */" at bounding box center [209, 163] width 80 height 8
click at [186, 124] on span "#userguiding" at bounding box center [186, 123] width 50 height 8
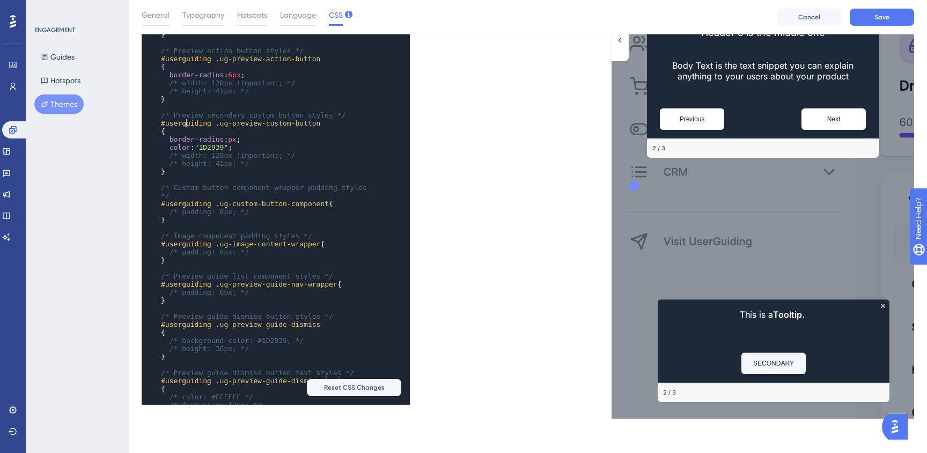
type textarea "userguiding"
click at [186, 124] on span "#userguiding" at bounding box center [186, 123] width 50 height 8
click at [231, 120] on span ".ug-preview-custom-button" at bounding box center [268, 123] width 105 height 8
drag, startPoint x: 232, startPoint y: 140, endPoint x: 233, endPoint y: 157, distance: 16.1
click at [232, 141] on span "px" at bounding box center [232, 139] width 9 height 8
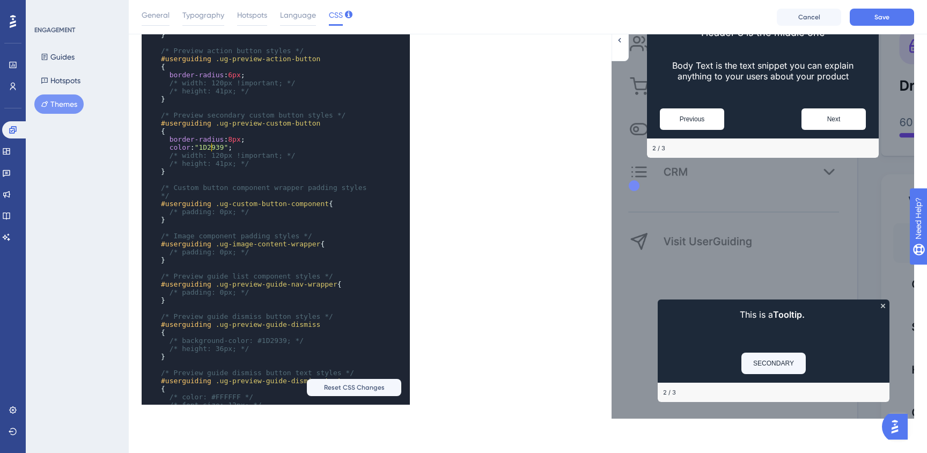
click at [210, 149] on span ""1D2939"" at bounding box center [212, 147] width 34 height 8
click at [278, 144] on pre "color : "1D2939" ;" at bounding box center [265, 147] width 213 height 8
click at [271, 138] on pre "border-radius : 8px ;" at bounding box center [265, 139] width 213 height 8
drag, startPoint x: 201, startPoint y: 144, endPoint x: 206, endPoint y: 167, distance: 23.7
click at [201, 144] on span ""1D2939"" at bounding box center [212, 147] width 34 height 8
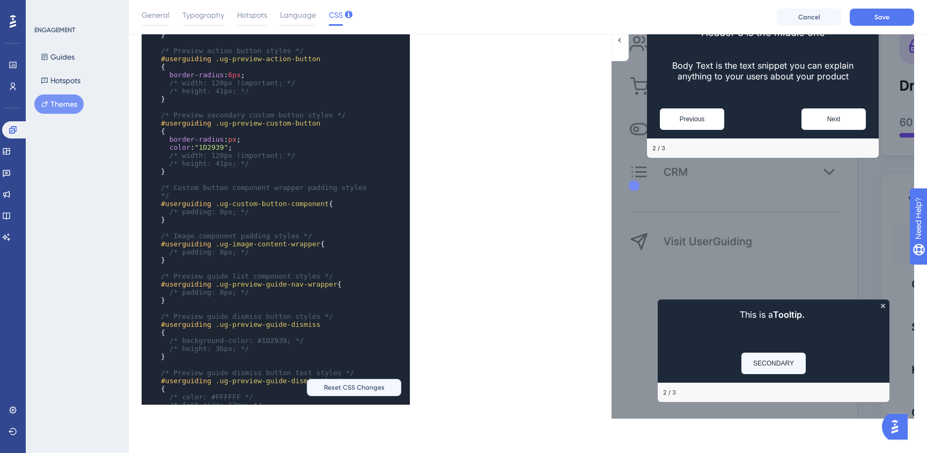
click at [368, 393] on button "Reset CSS Changes" at bounding box center [354, 387] width 94 height 17
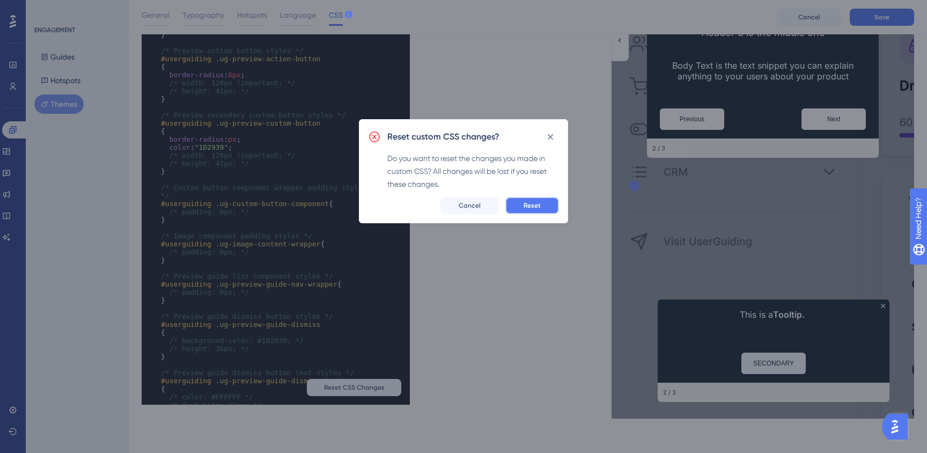
click at [548, 204] on button "Reset" at bounding box center [532, 205] width 54 height 17
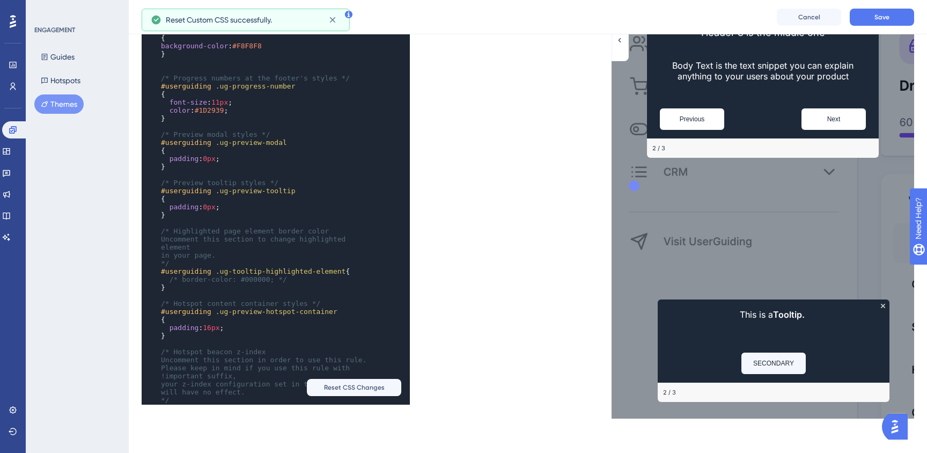
scroll to position [0, 0]
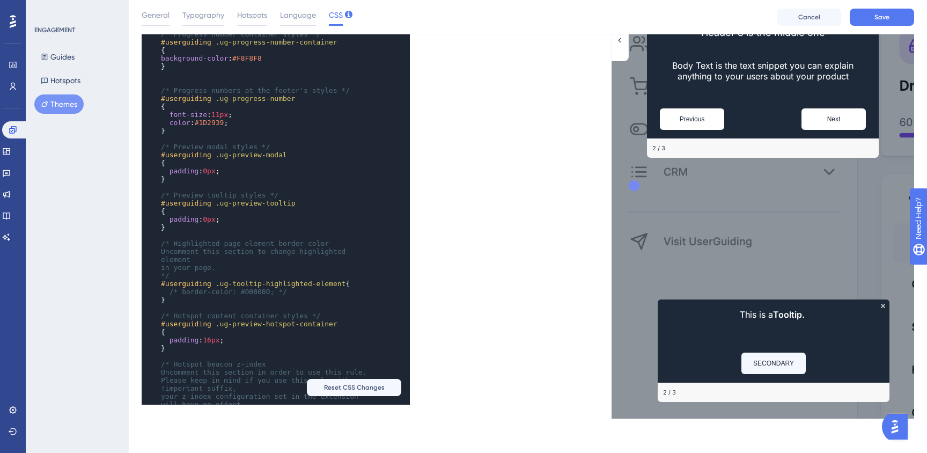
click at [329, 241] on span "/* Highlighted page element border color" at bounding box center [245, 243] width 168 height 8
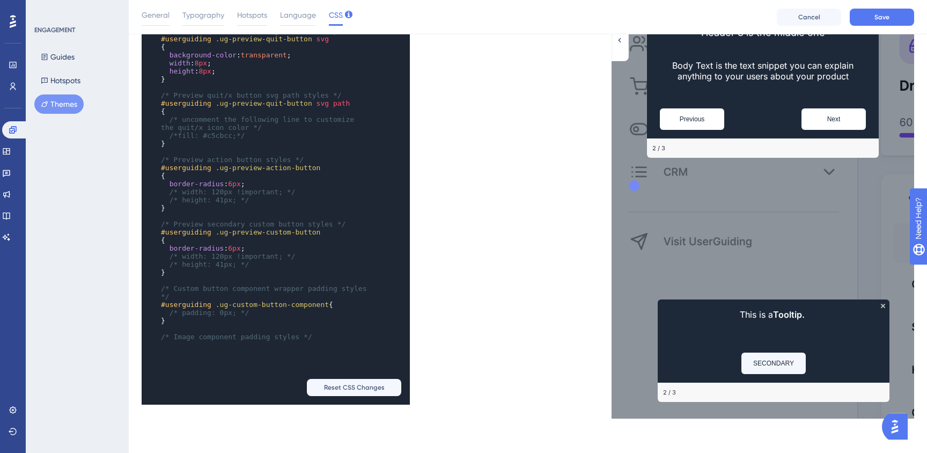
scroll to position [1082, 0]
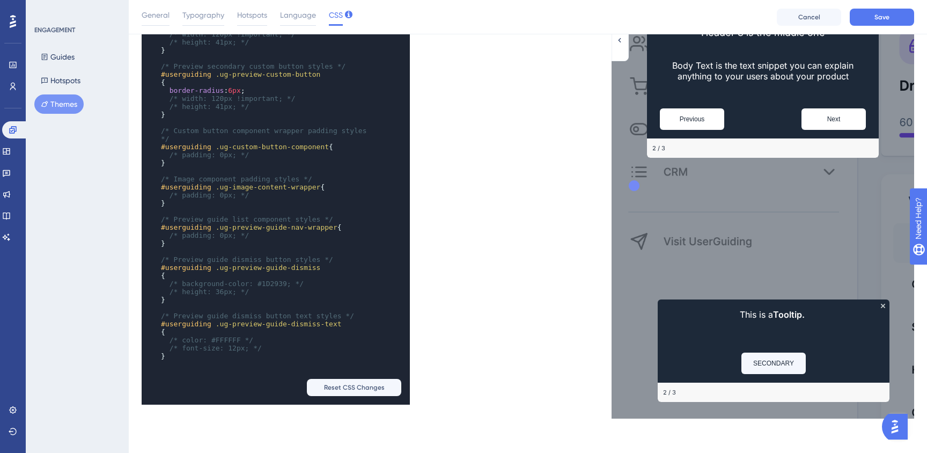
click at [67, 109] on button "Themes" at bounding box center [58, 103] width 49 height 19
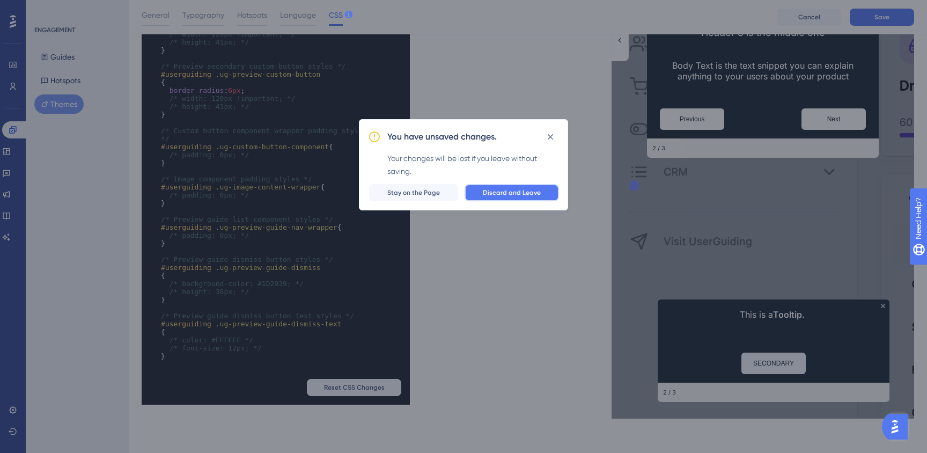
click at [501, 201] on button "Discard and Leave" at bounding box center [511, 192] width 94 height 17
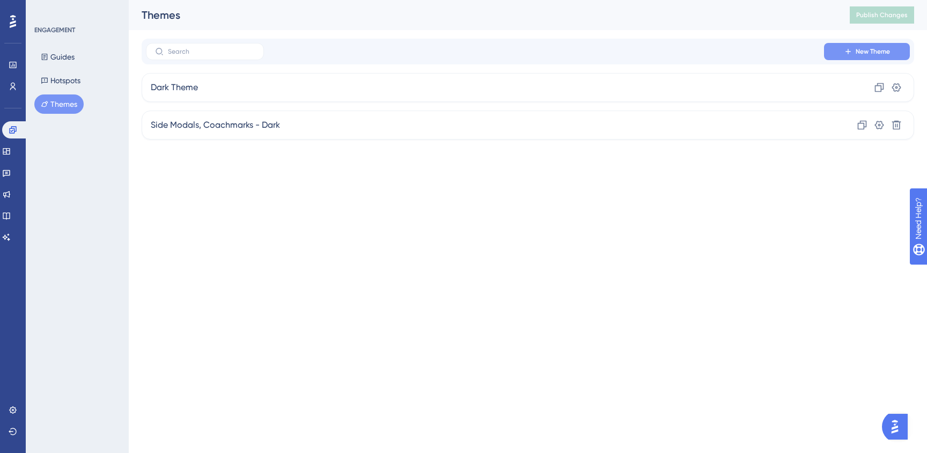
click at [869, 58] on button "New Theme" at bounding box center [867, 51] width 86 height 17
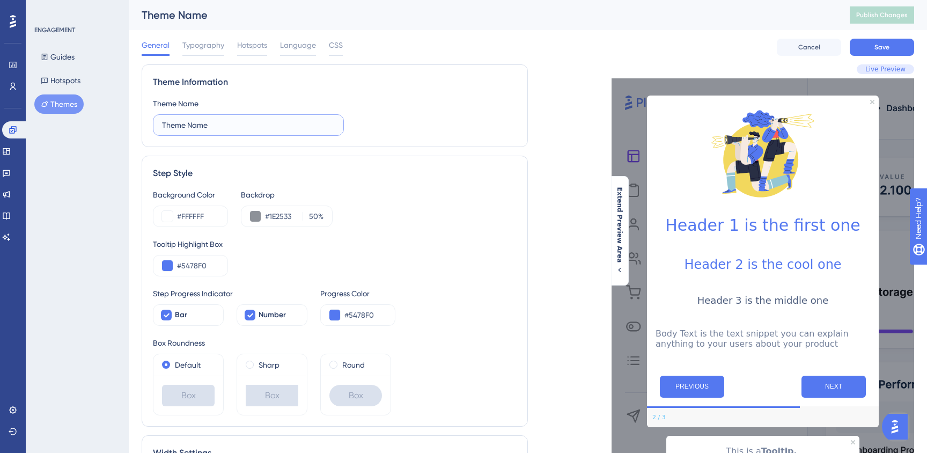
click at [189, 121] on input "Theme Name" at bounding box center [248, 125] width 173 height 12
click at [174, 124] on input "HK test Theme Name" at bounding box center [248, 125] width 173 height 12
drag, startPoint x: 189, startPoint y: 124, endPoint x: 371, endPoint y: 124, distance: 182.3
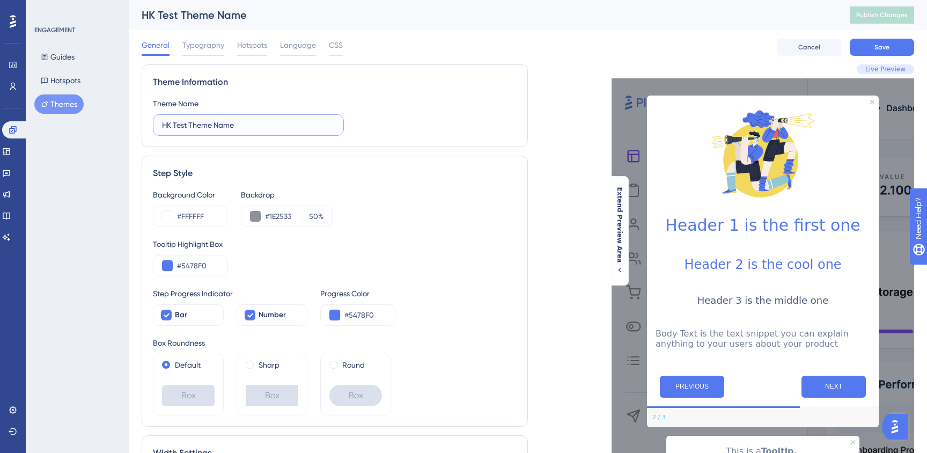
click at [356, 124] on div "Theme Name HK Test Theme Name" at bounding box center [335, 116] width 364 height 39
type input "HK Test"
click at [327, 53] on div "General Typography Hotspots Language CSS" at bounding box center [242, 47] width 201 height 17
click at [334, 52] on div "CSS" at bounding box center [336, 47] width 14 height 17
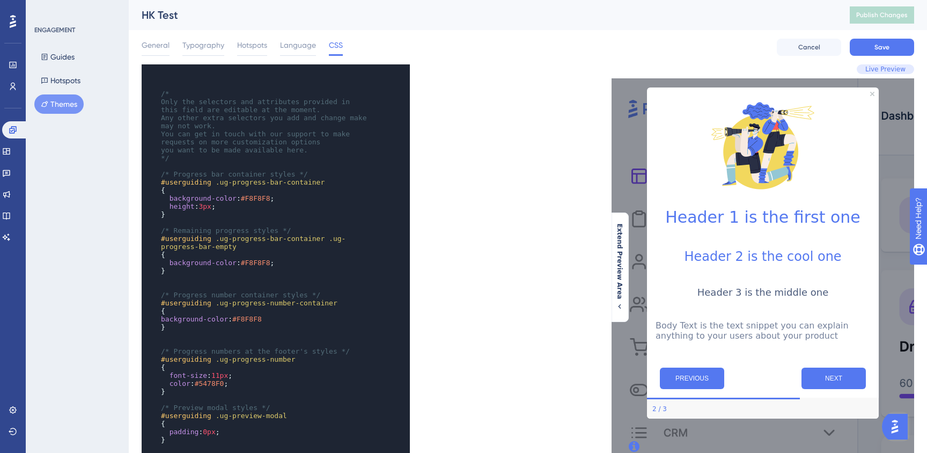
click at [222, 188] on pre "{" at bounding box center [265, 190] width 213 height 8
click at [272, 188] on pre "{" at bounding box center [265, 190] width 213 height 8
click at [298, 188] on pre "{" at bounding box center [265, 190] width 213 height 8
type textarea "F8F8F8; height: 3px;"
drag, startPoint x: 249, startPoint y: 195, endPoint x: 251, endPoint y: 226, distance: 31.2
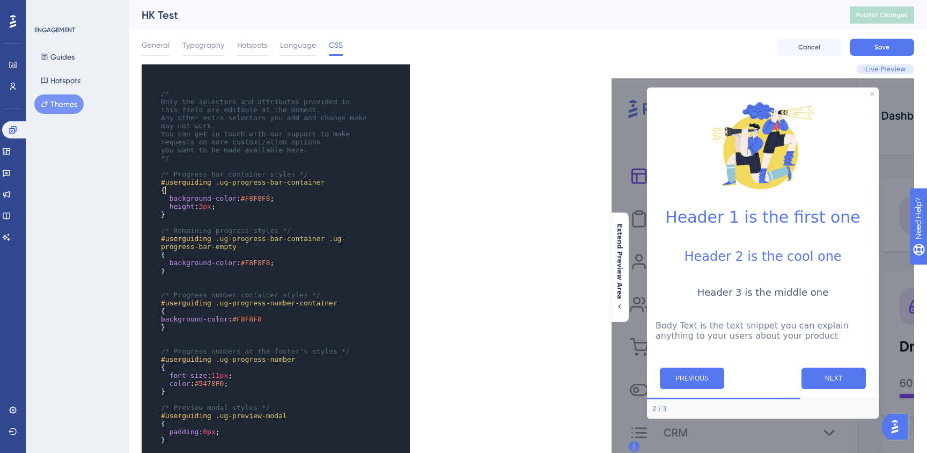
click at [249, 202] on div "​ /* Only the selectors and attributes provided in this field are editable at t…" at bounding box center [265, 416] width 213 height 668
click at [254, 195] on span "#F8F8F8" at bounding box center [255, 198] width 29 height 8
type textarea "F8F8F8"
click at [254, 195] on span "#F8F8F8" at bounding box center [255, 198] width 29 height 8
click at [228, 198] on span "background-color" at bounding box center [202, 198] width 67 height 8
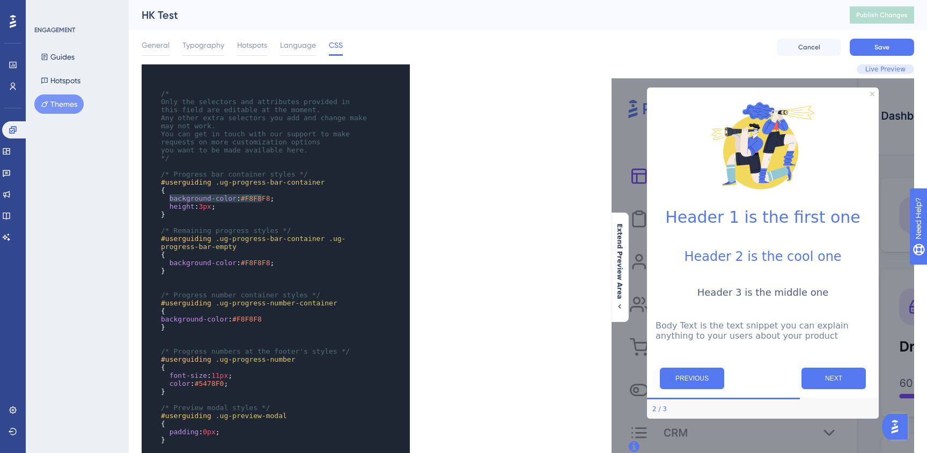
type textarea "background-color: #F8F8F8;"
drag, startPoint x: 168, startPoint y: 199, endPoint x: 284, endPoint y: 199, distance: 115.3
click at [284, 199] on pre "background-color : #F8F8F8 ;" at bounding box center [265, 198] width 213 height 8
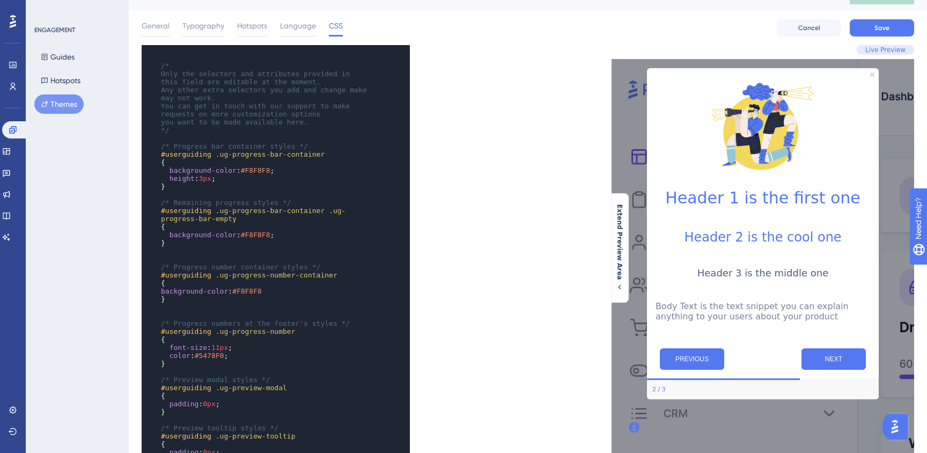
scroll to position [18, 0]
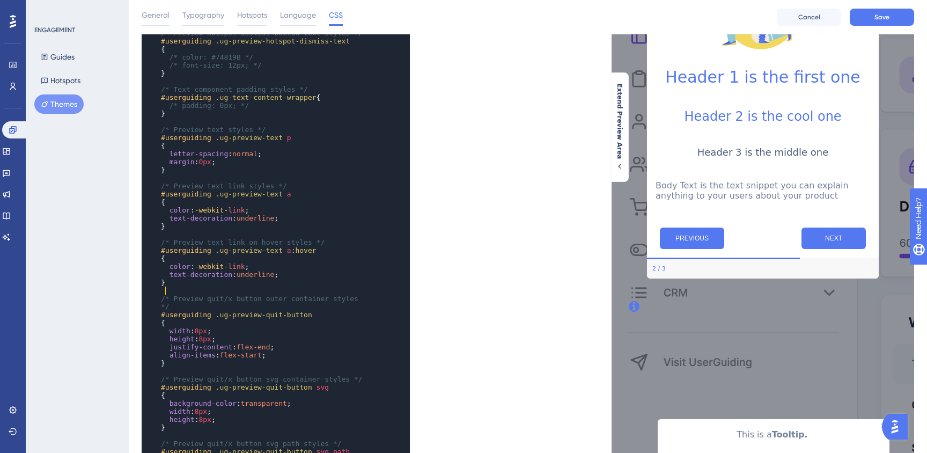
click at [312, 286] on pre "}" at bounding box center [265, 282] width 213 height 8
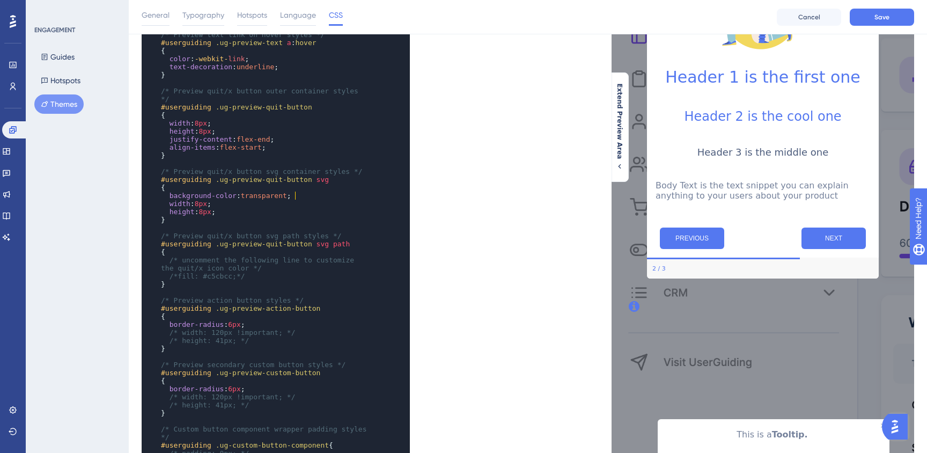
click at [301, 197] on pre "background-color : transparent ;" at bounding box center [265, 195] width 213 height 8
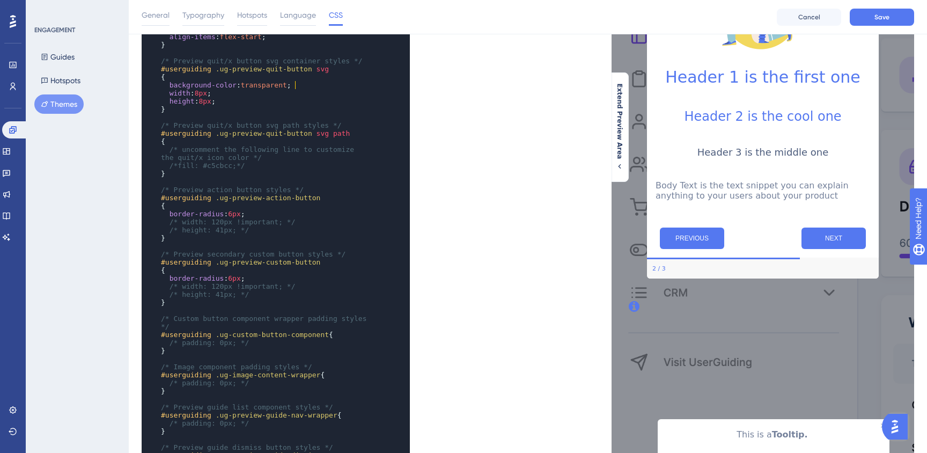
click at [303, 229] on pre "/* height: 41px; */" at bounding box center [265, 230] width 213 height 8
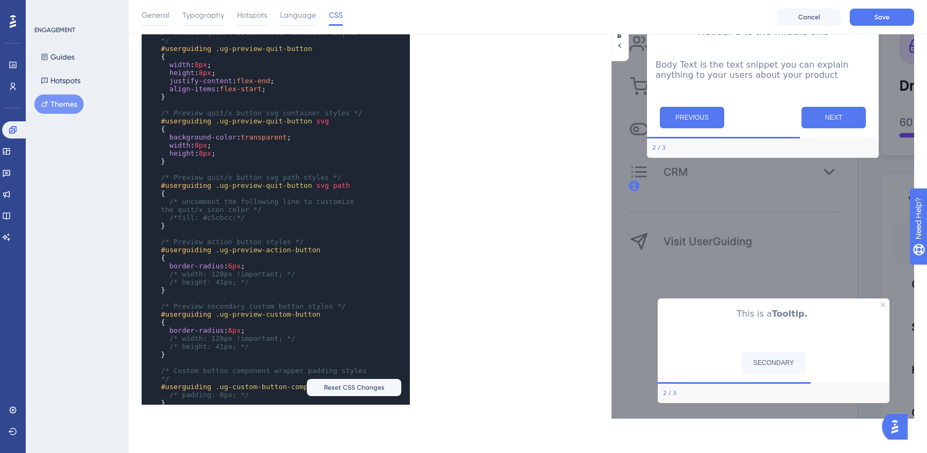
click at [331, 228] on pre "}" at bounding box center [265, 225] width 213 height 8
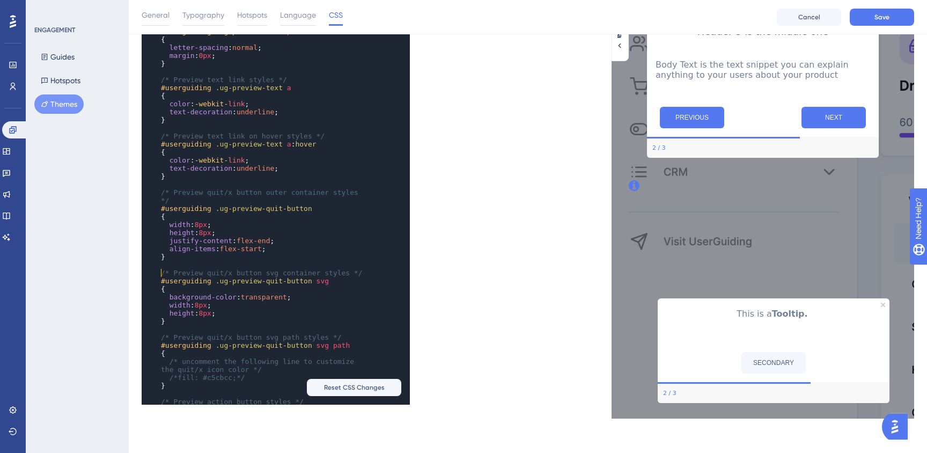
click at [330, 269] on pre "​" at bounding box center [265, 265] width 213 height 8
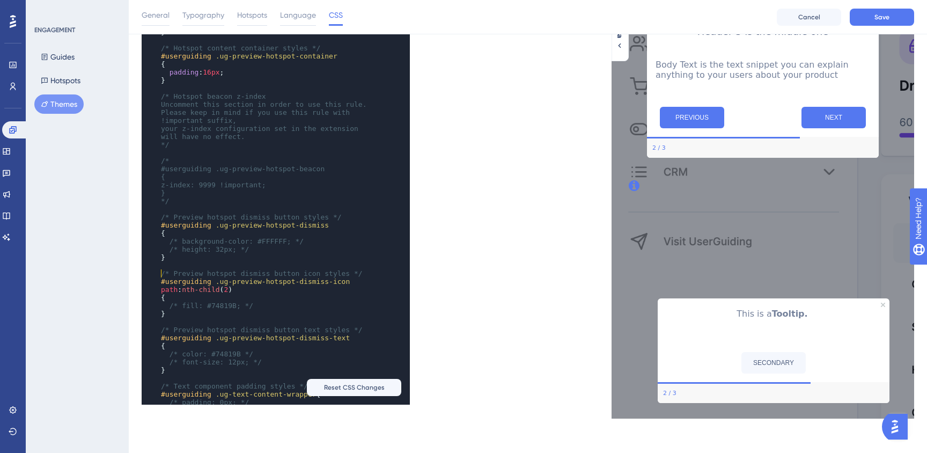
click at [330, 269] on pre "​" at bounding box center [265, 265] width 213 height 8
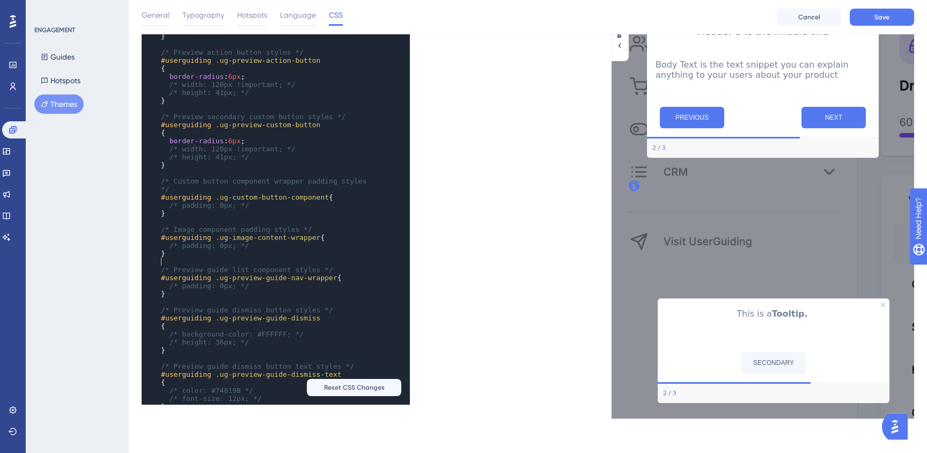
type textarea "/* Preview guide list component styles *"
drag, startPoint x: 329, startPoint y: 262, endPoint x: 329, endPoint y: 273, distance: 11.3
click at [329, 269] on div "#userguiding .ug-preview-text p { letter-spacing : normal ; margin : 0px ; } ​ …" at bounding box center [265, 48] width 213 height 740
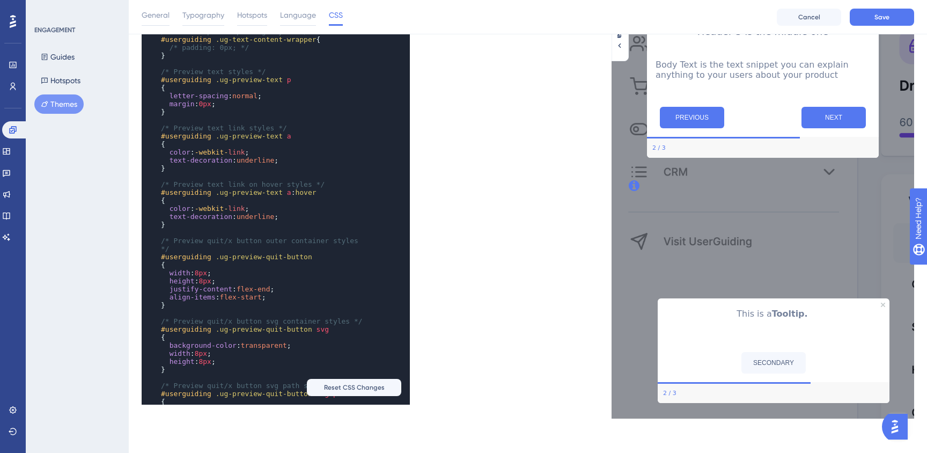
click at [425, 123] on div "/* Preview guide list component styles * x /* Preview guide list component styl…" at bounding box center [335, 104] width 386 height 601
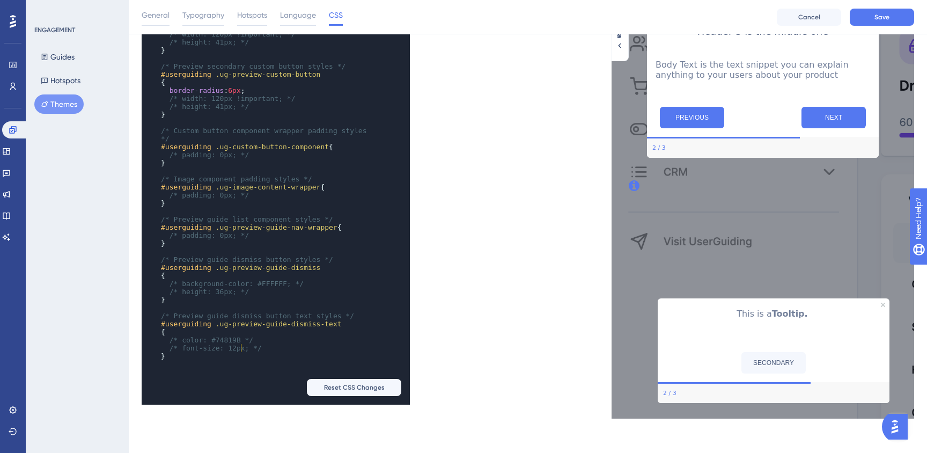
click at [240, 347] on span "/* font-size: 12px; */" at bounding box center [215, 348] width 92 height 8
click at [274, 320] on span ".ug-preview-guide-dismiss-text" at bounding box center [279, 324] width 126 height 8
click at [308, 321] on span ".ug-preview-guide-dismiss-text" at bounding box center [279, 324] width 126 height 8
click at [244, 231] on span "/* padding: 0px; */" at bounding box center [209, 235] width 80 height 8
click at [276, 227] on span ".ug-preview-guide-nav-wrapper" at bounding box center [277, 227] width 122 height 8
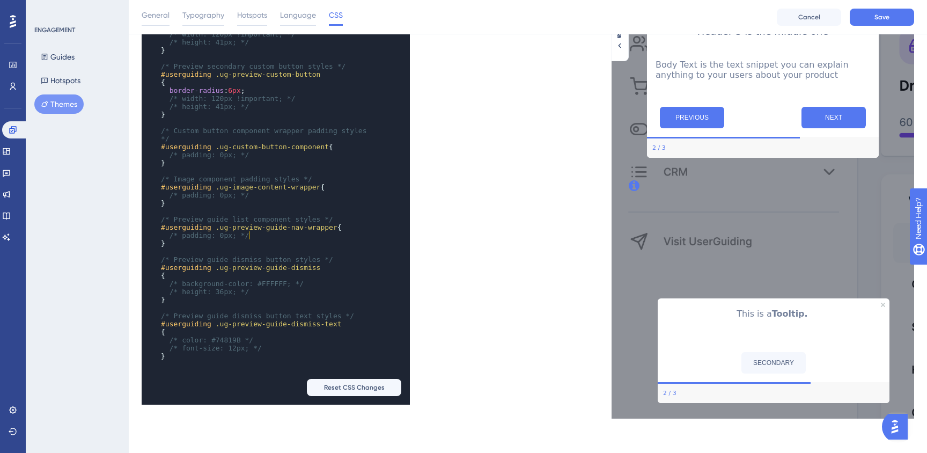
click at [313, 231] on pre "/* padding: 0px; */" at bounding box center [265, 235] width 213 height 8
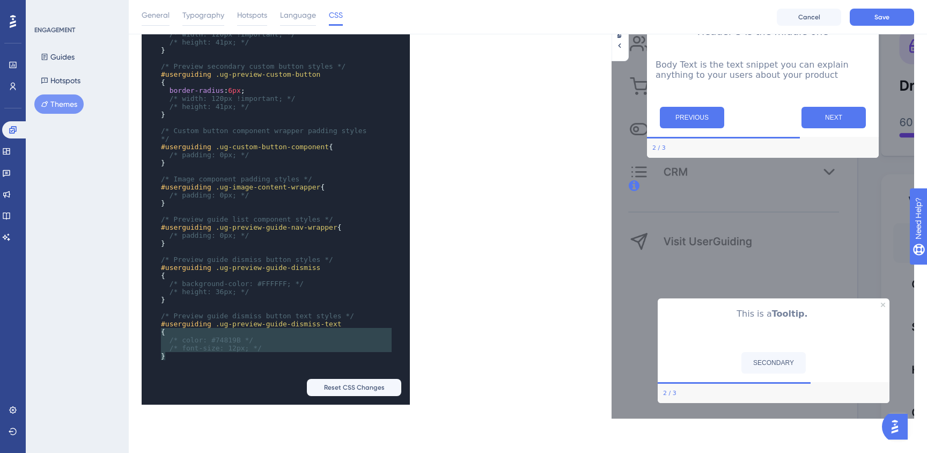
type textarea "#userguiding .ug-preview-guide-dismiss-text { /* color: #74819B */ /* font-size…"
drag, startPoint x: 169, startPoint y: 353, endPoint x: 157, endPoint y: 320, distance: 35.3
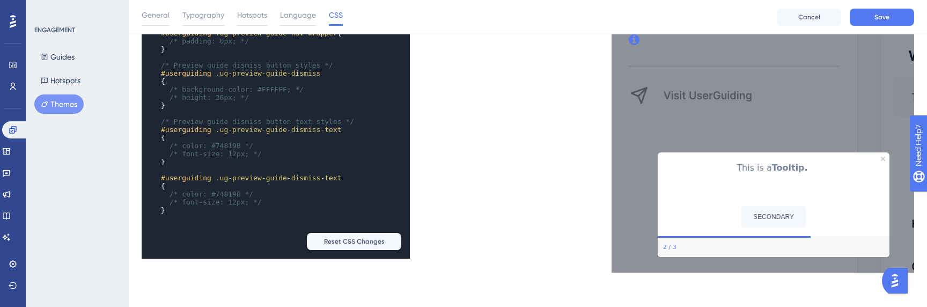
click at [243, 198] on span "/* font-size: 12px; */" at bounding box center [215, 202] width 92 height 8
type textarea "ug-preview-guide-dismiss-text"
drag, startPoint x: 220, startPoint y: 176, endPoint x: 344, endPoint y: 175, distance: 123.3
click at [344, 175] on pre "#userguiding .ug-preview-guide-dismiss-text" at bounding box center [265, 178] width 213 height 8
paste textarea "Code editor"
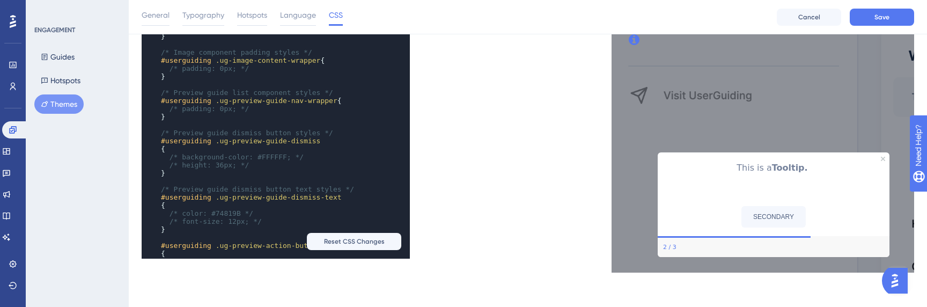
type textarea "/* background-color: #FFFFFF; */"
drag, startPoint x: 169, startPoint y: 157, endPoint x: 336, endPoint y: 154, distance: 167.3
click at [337, 154] on pre "/* background-color: #FFFFFF; */" at bounding box center [265, 157] width 213 height 8
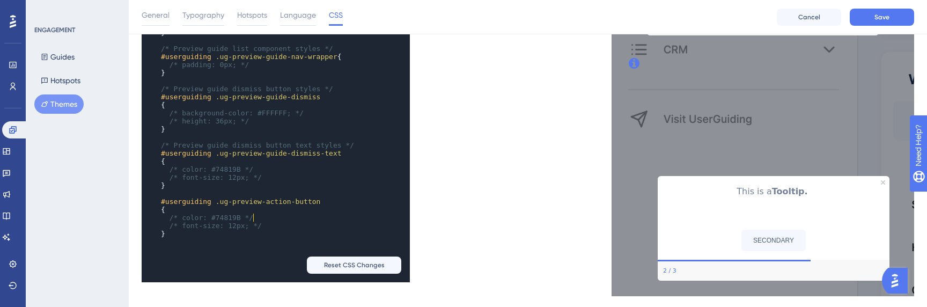
click at [291, 213] on pre "/* color: #74819B */" at bounding box center [265, 217] width 213 height 8
click at [283, 208] on pre "{" at bounding box center [265, 209] width 213 height 8
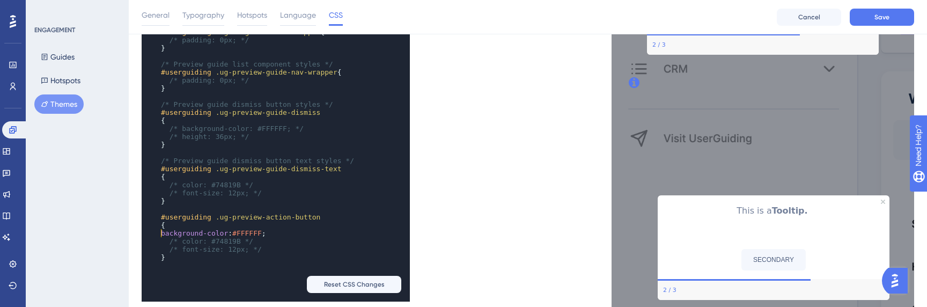
click at [250, 233] on span "#FFFFFF" at bounding box center [246, 233] width 29 height 8
type textarea "background-color: #FFFFFF;"
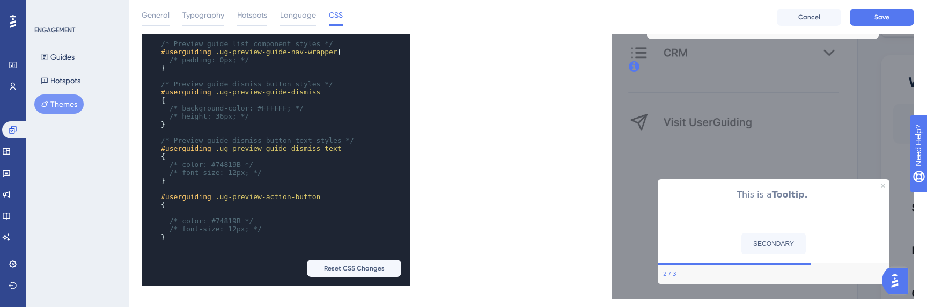
click at [186, 210] on pre "​" at bounding box center [265, 213] width 213 height 8
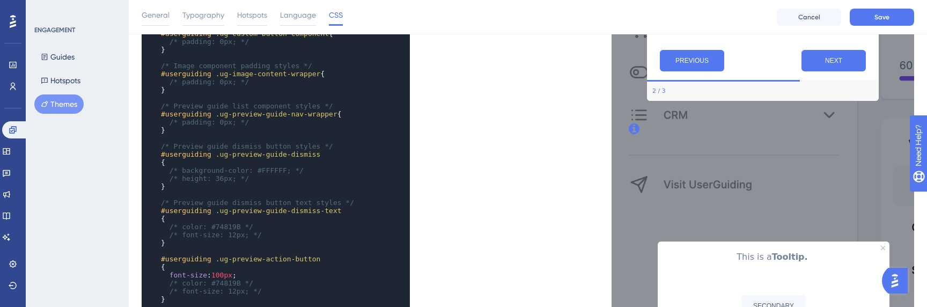
click at [232, 271] on span "100px" at bounding box center [221, 275] width 21 height 8
click at [221, 272] on span "100px" at bounding box center [221, 275] width 21 height 8
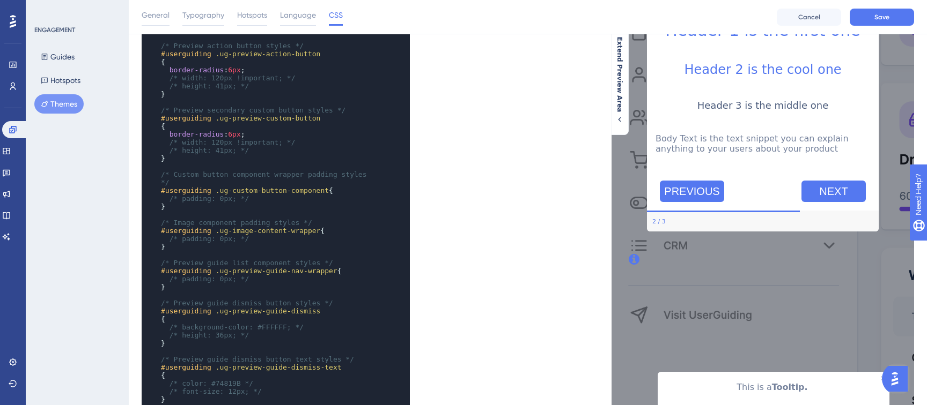
scroll to position [312, 0]
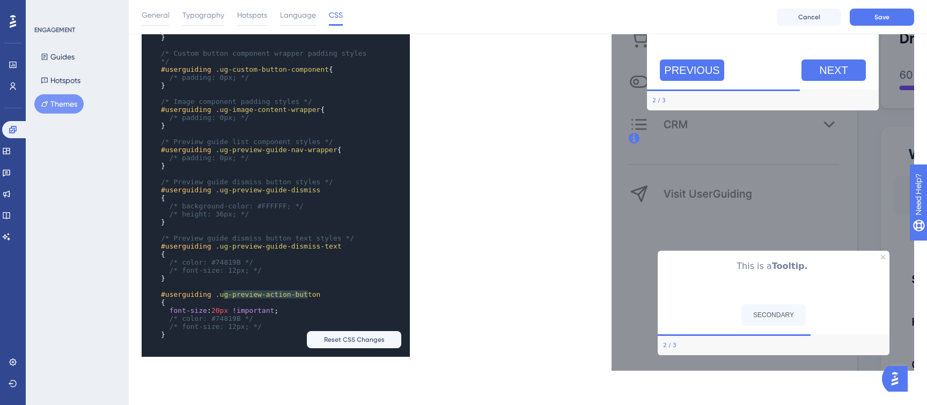
type textarea "g-preview-action-button"
drag, startPoint x: 222, startPoint y: 294, endPoint x: 323, endPoint y: 294, distance: 101.3
click at [323, 294] on pre "#userguiding .ug-preview-action-button" at bounding box center [265, 295] width 213 height 8
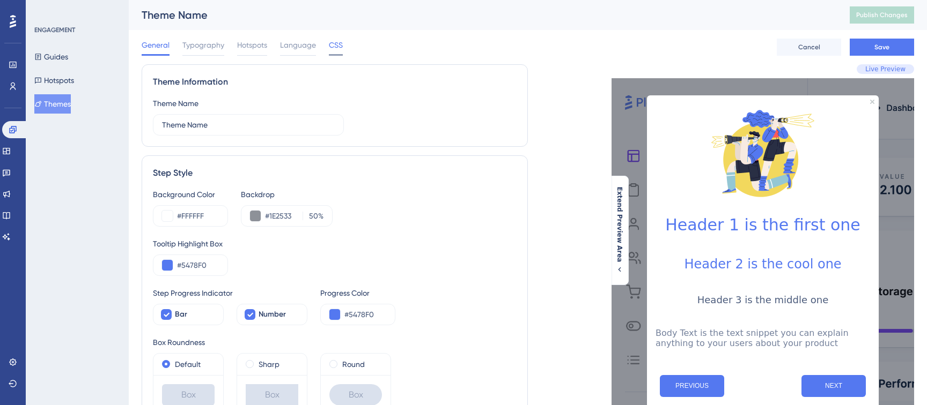
click at [332, 42] on span "CSS" at bounding box center [336, 45] width 14 height 13
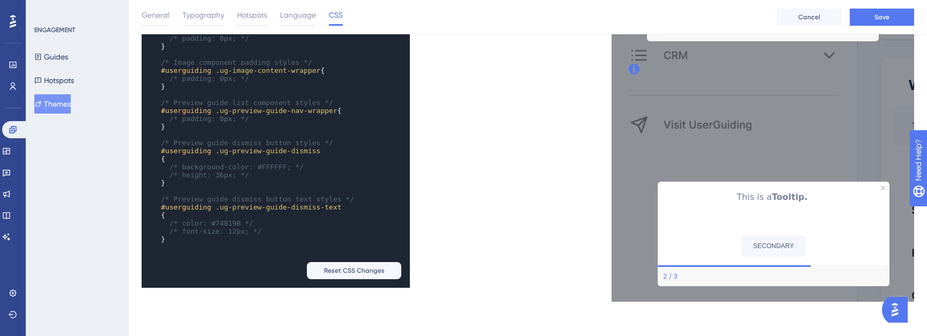
click at [211, 245] on pre "​" at bounding box center [265, 247] width 213 height 8
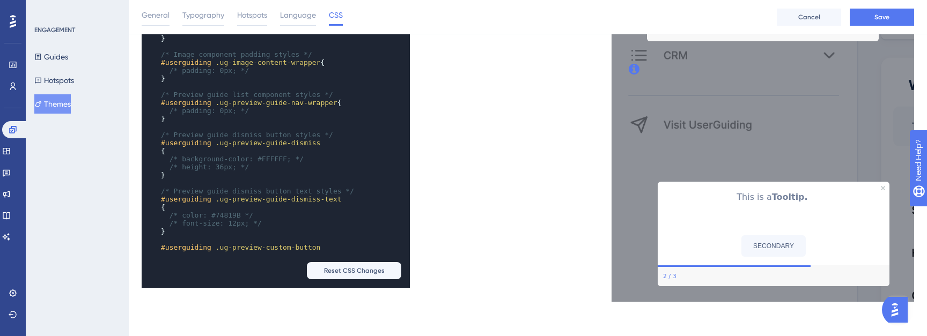
click at [332, 247] on pre "#userguiding .ug-preview-custom-button" at bounding box center [265, 247] width 213 height 8
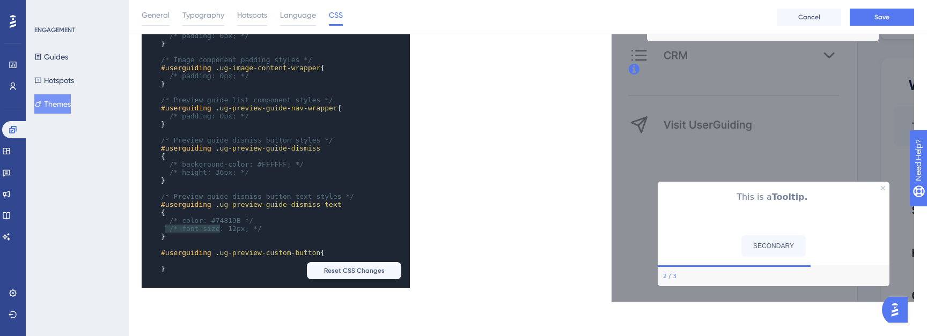
type textarea "/* font-size: 12px; */"
drag, startPoint x: 166, startPoint y: 228, endPoint x: 278, endPoint y: 228, distance: 112.1
click at [278, 228] on pre "/* font-size: 12px; */" at bounding box center [265, 229] width 213 height 8
click at [181, 261] on pre "​" at bounding box center [265, 261] width 213 height 8
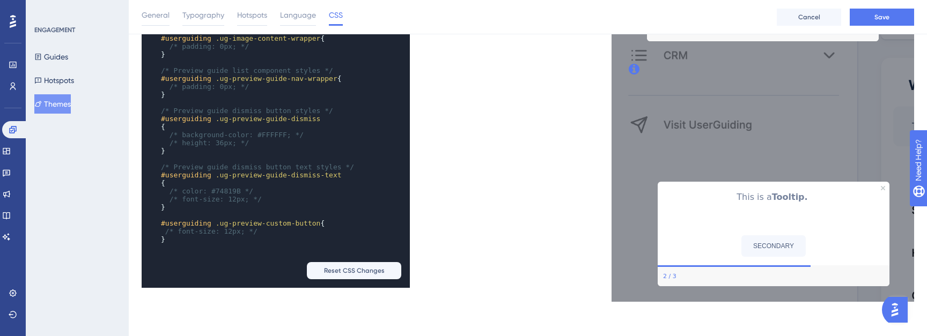
drag, startPoint x: 176, startPoint y: 227, endPoint x: 177, endPoint y: 245, distance: 17.2
click at [176, 229] on span "/* font-size: 12px; */" at bounding box center [211, 231] width 92 height 8
click at [215, 228] on span "12px" at bounding box center [215, 231] width 17 height 8
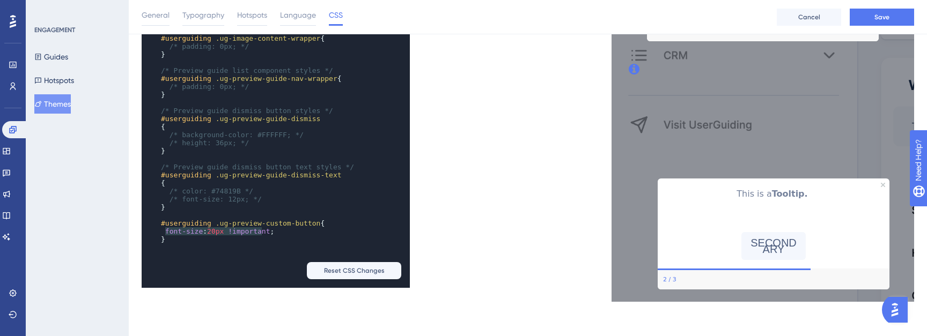
type textarea "font-size: 20px !important;"
drag, startPoint x: 165, startPoint y: 230, endPoint x: 294, endPoint y: 226, distance: 128.8
click at [294, 227] on pre "font-size : 20px !important ;" at bounding box center [265, 231] width 213 height 8
click at [219, 235] on pre "}" at bounding box center [265, 239] width 213 height 8
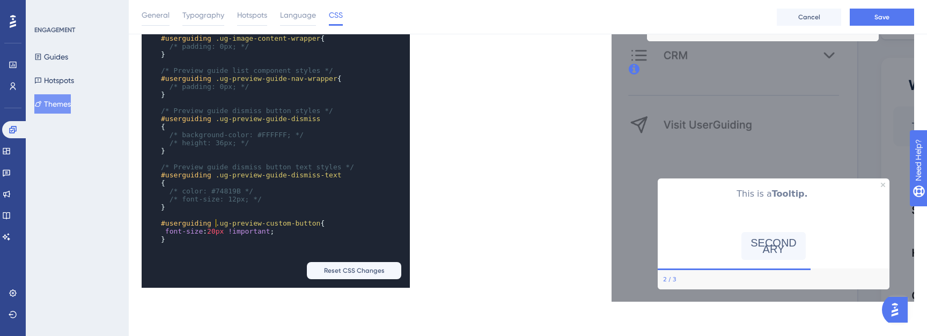
click at [216, 223] on span ".ug-preview-custom-button" at bounding box center [268, 223] width 105 height 8
click at [223, 229] on span "16px" at bounding box center [215, 231] width 17 height 8
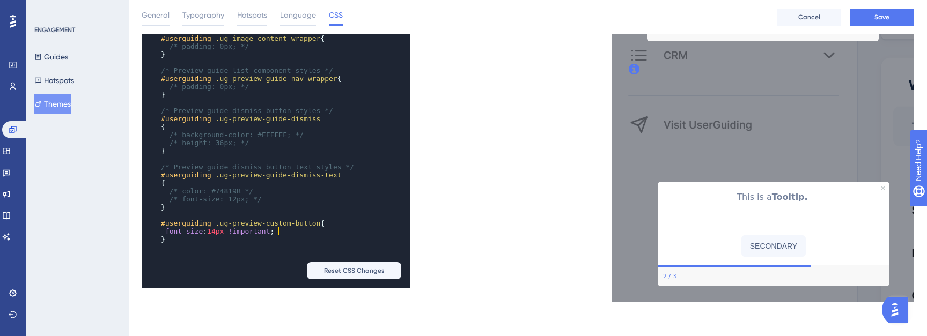
click at [303, 230] on pre "font-size : 14px !important ;" at bounding box center [265, 231] width 213 height 8
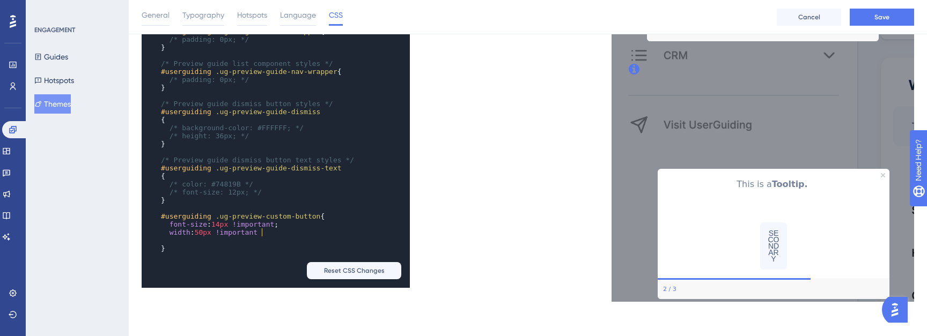
click at [206, 231] on span "50px" at bounding box center [203, 232] width 17 height 8
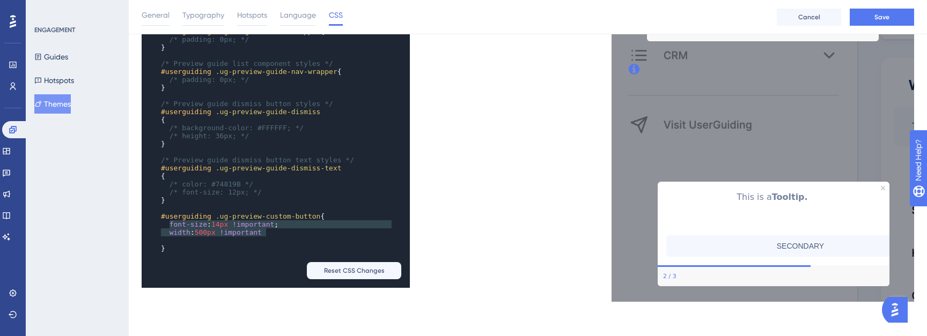
drag, startPoint x: 285, startPoint y: 232, endPoint x: 168, endPoint y: 226, distance: 117.6
type textarea "font-size: 14px !important; width: 500px !important"
click at [206, 231] on span "500px" at bounding box center [205, 232] width 21 height 8
drag, startPoint x: 203, startPoint y: 226, endPoint x: 207, endPoint y: 241, distance: 15.5
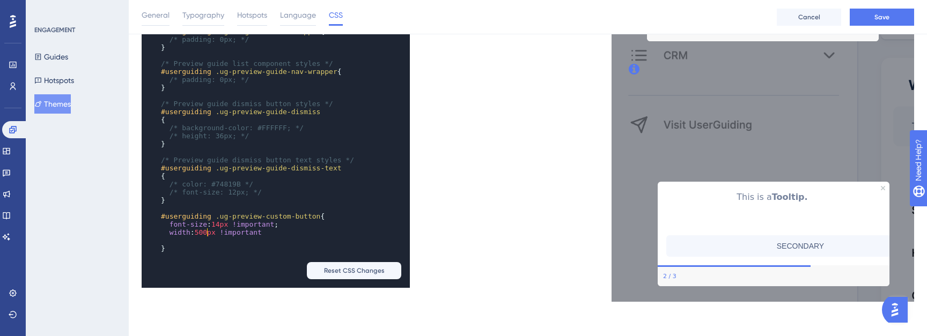
click at [203, 227] on span "font-size" at bounding box center [188, 224] width 38 height 8
type textarea "width: 200px !important"
drag, startPoint x: 279, startPoint y: 232, endPoint x: 171, endPoint y: 232, distance: 108.3
click at [171, 232] on pre "width : 200px !important" at bounding box center [265, 232] width 213 height 8
drag, startPoint x: 219, startPoint y: 223, endPoint x: 221, endPoint y: 238, distance: 15.6
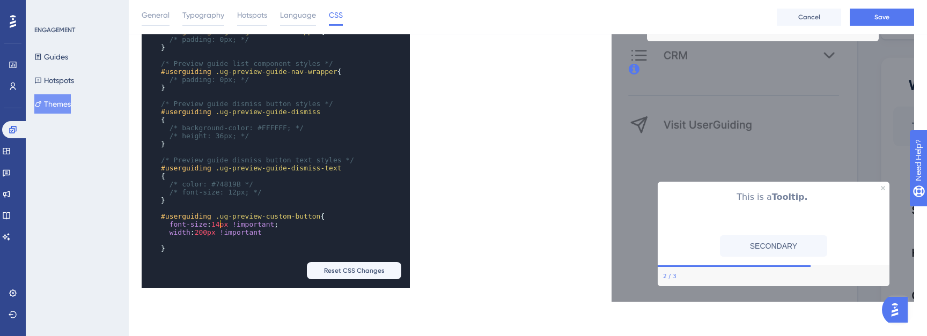
click at [219, 223] on span "14px" at bounding box center [219, 224] width 17 height 8
